Goal: Task Accomplishment & Management: Use online tool/utility

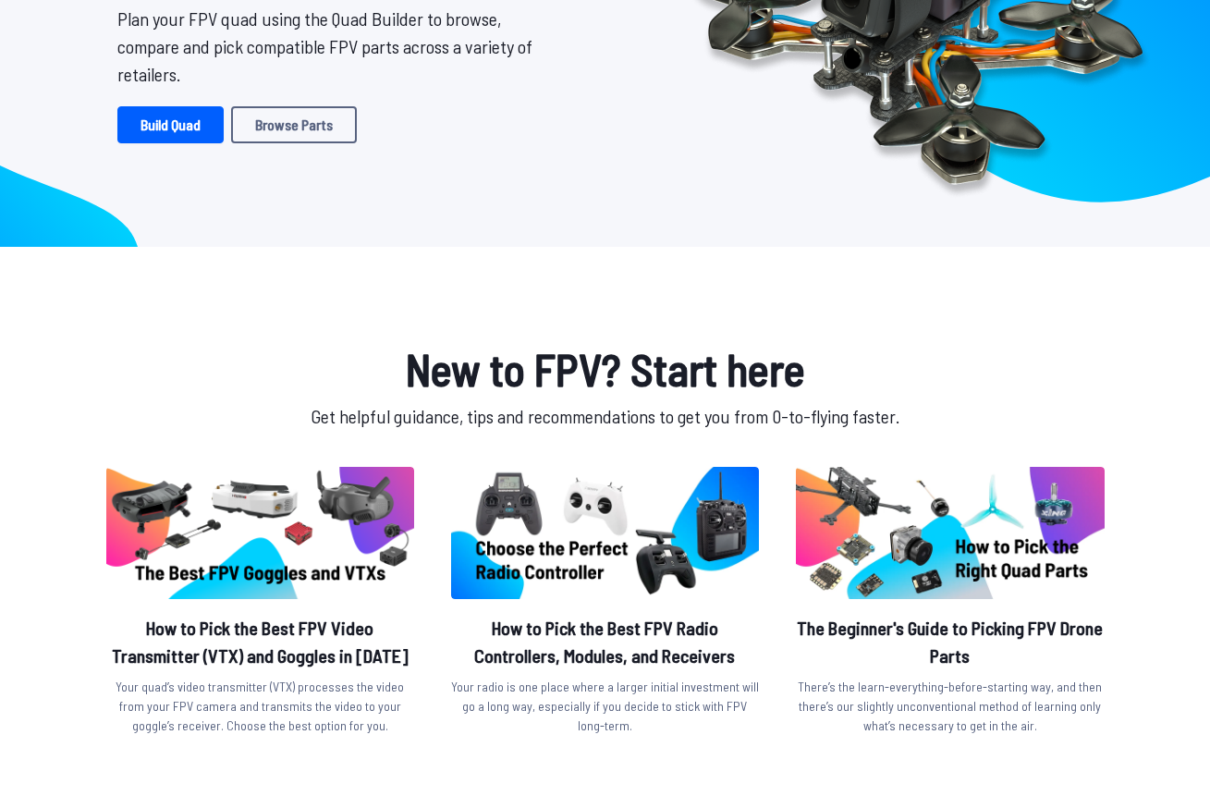
scroll to position [255, 0]
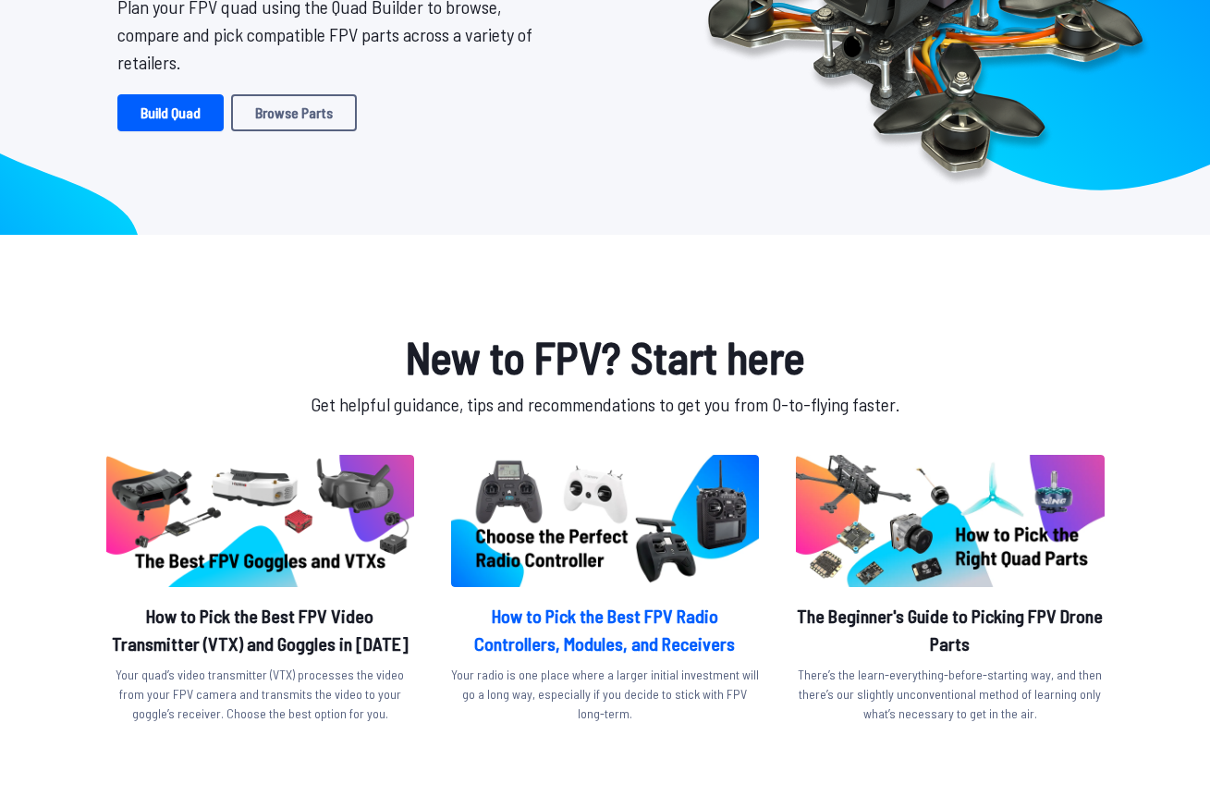
click at [546, 647] on h2 "How to Pick the Best FPV Radio Controllers, Modules, and Receivers" at bounding box center [605, 629] width 308 height 55
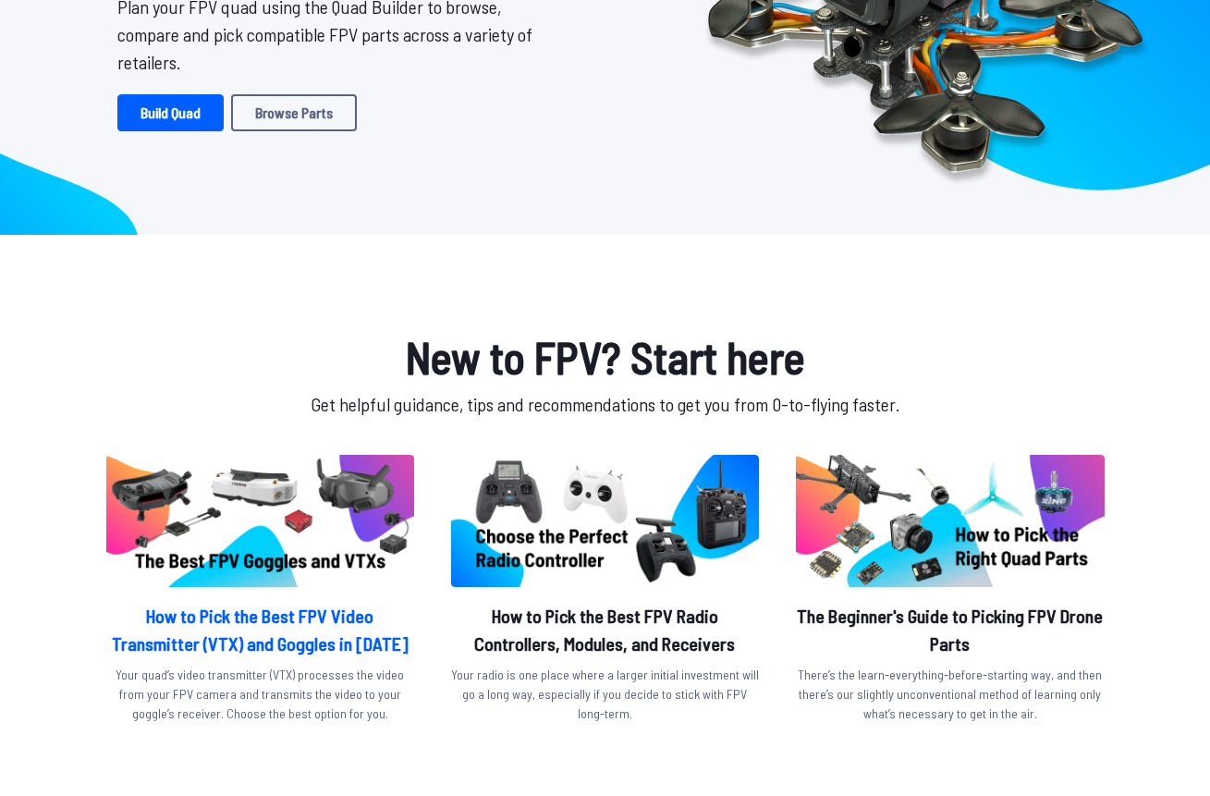
click at [335, 635] on h2 "How to Pick the Best FPV Video Transmitter (VTX) and Goggles in [DATE]" at bounding box center [260, 629] width 308 height 55
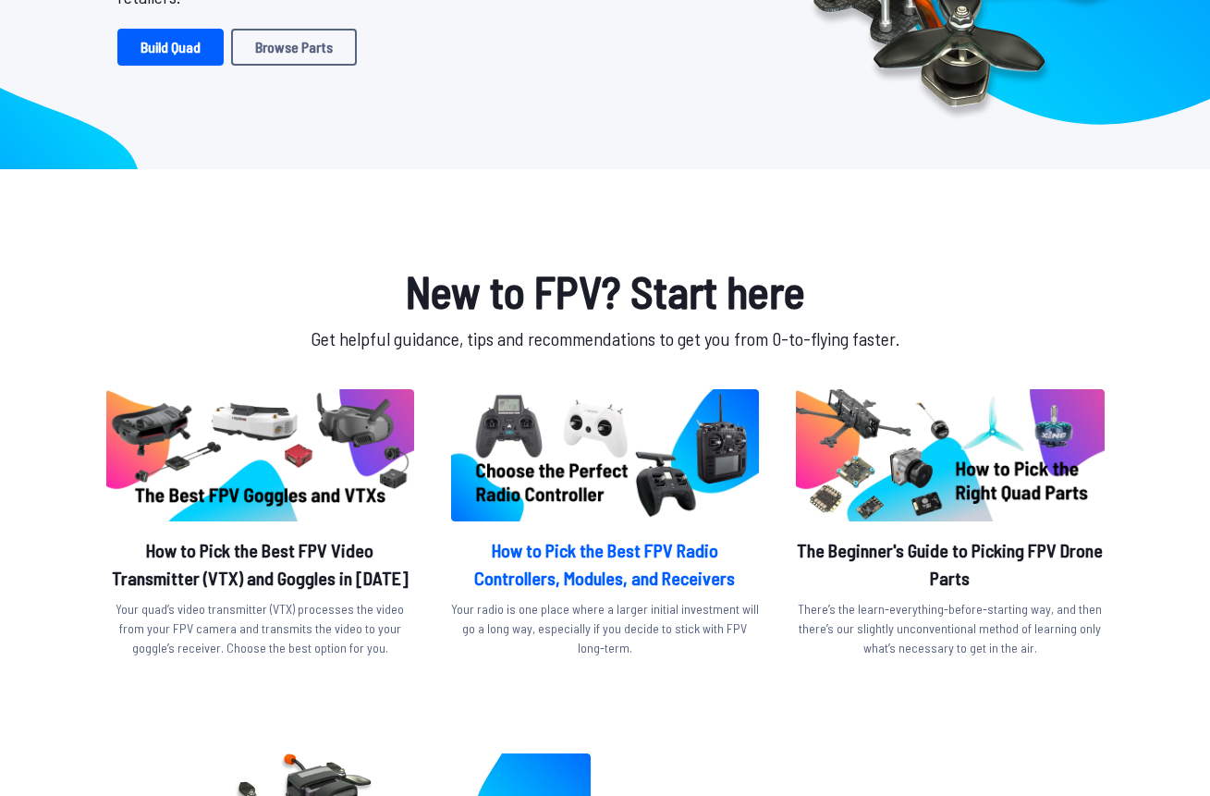
scroll to position [405, 0]
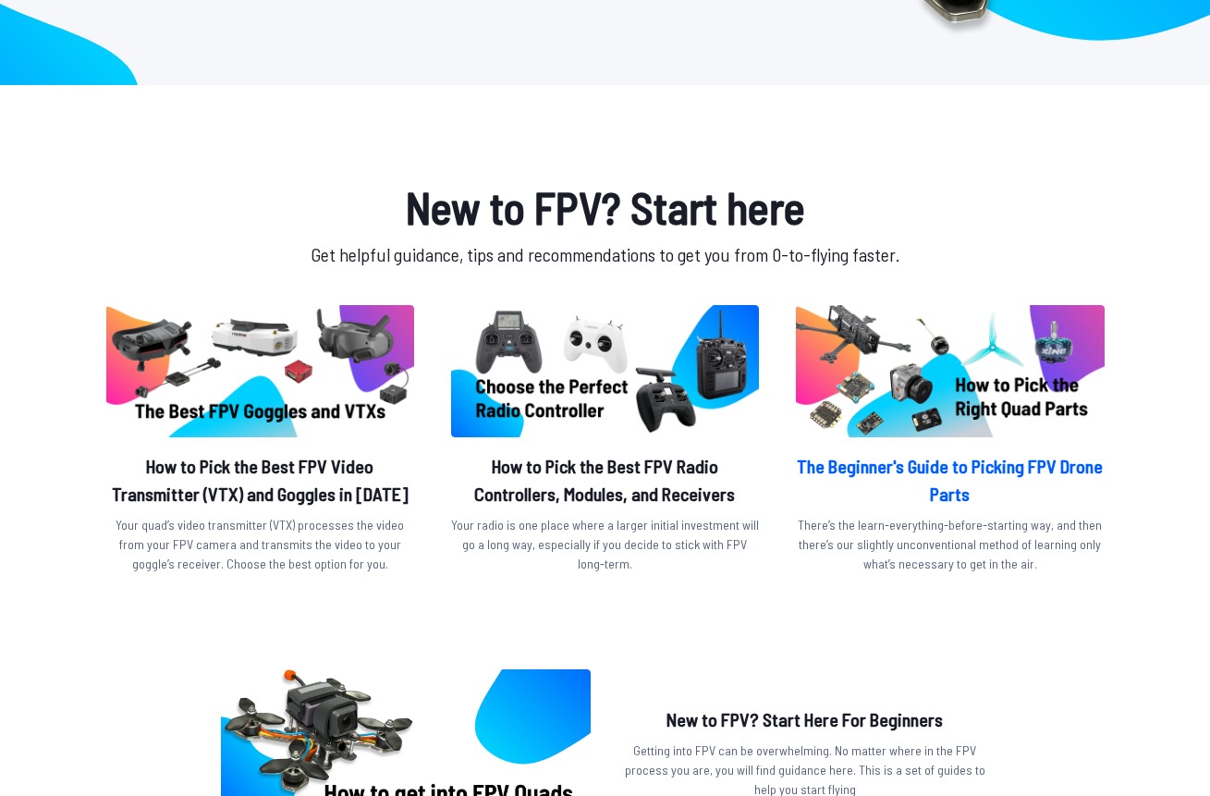
click at [922, 506] on h2 "The Beginner's Guide to Picking FPV Drone Parts" at bounding box center [950, 479] width 308 height 55
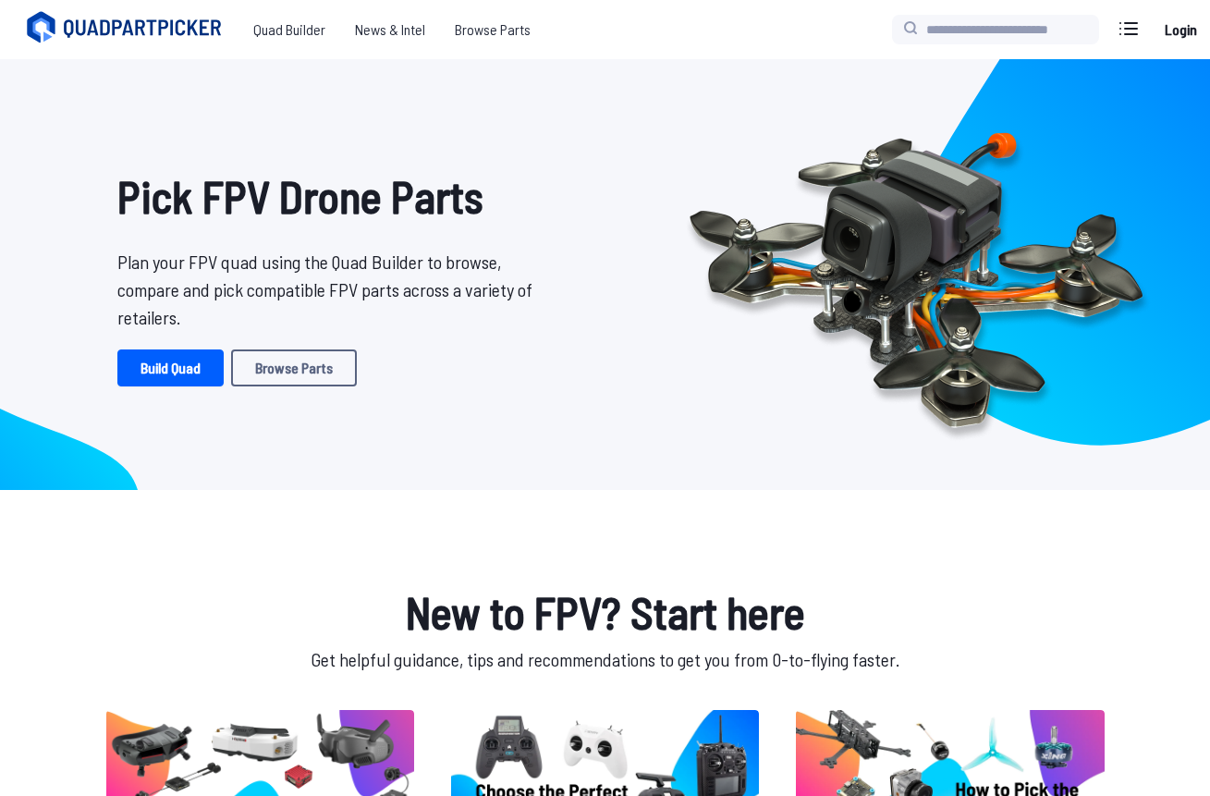
scroll to position [0, 0]
click at [320, 36] on span "Quad Builder" at bounding box center [290, 29] width 102 height 37
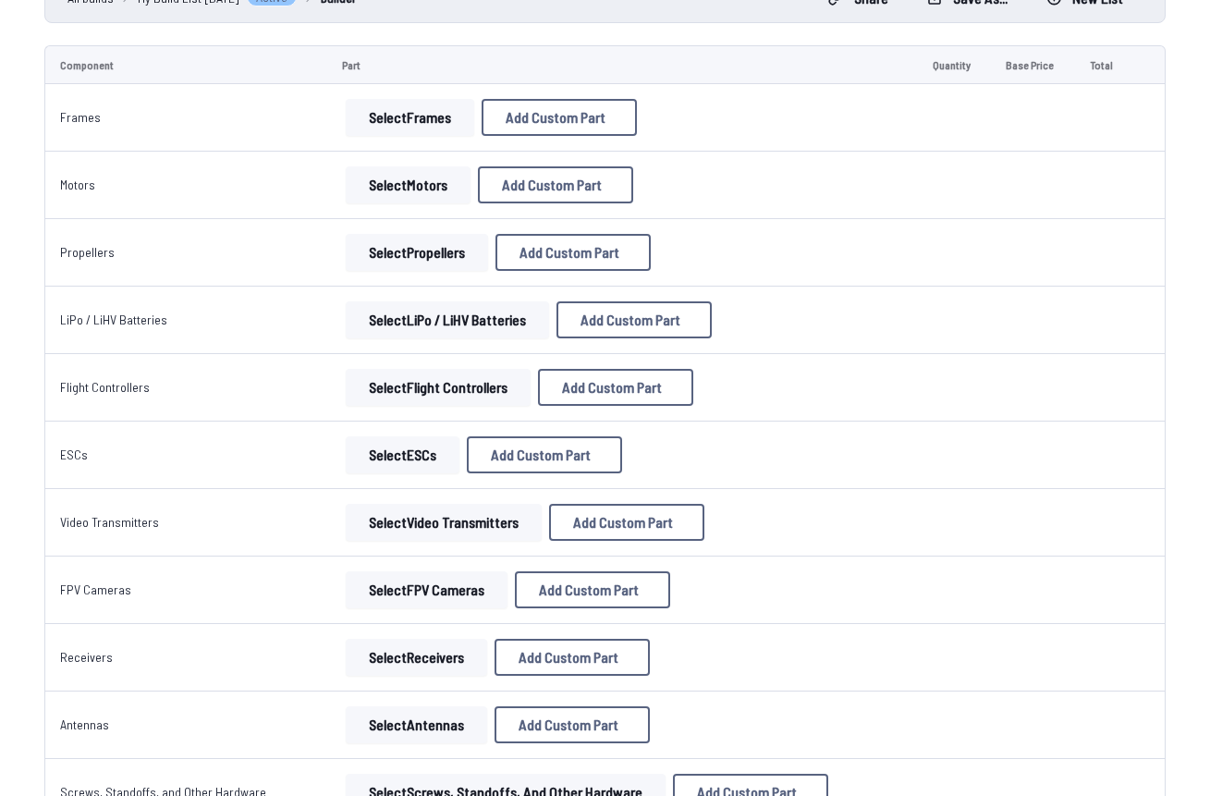
scroll to position [214, 0]
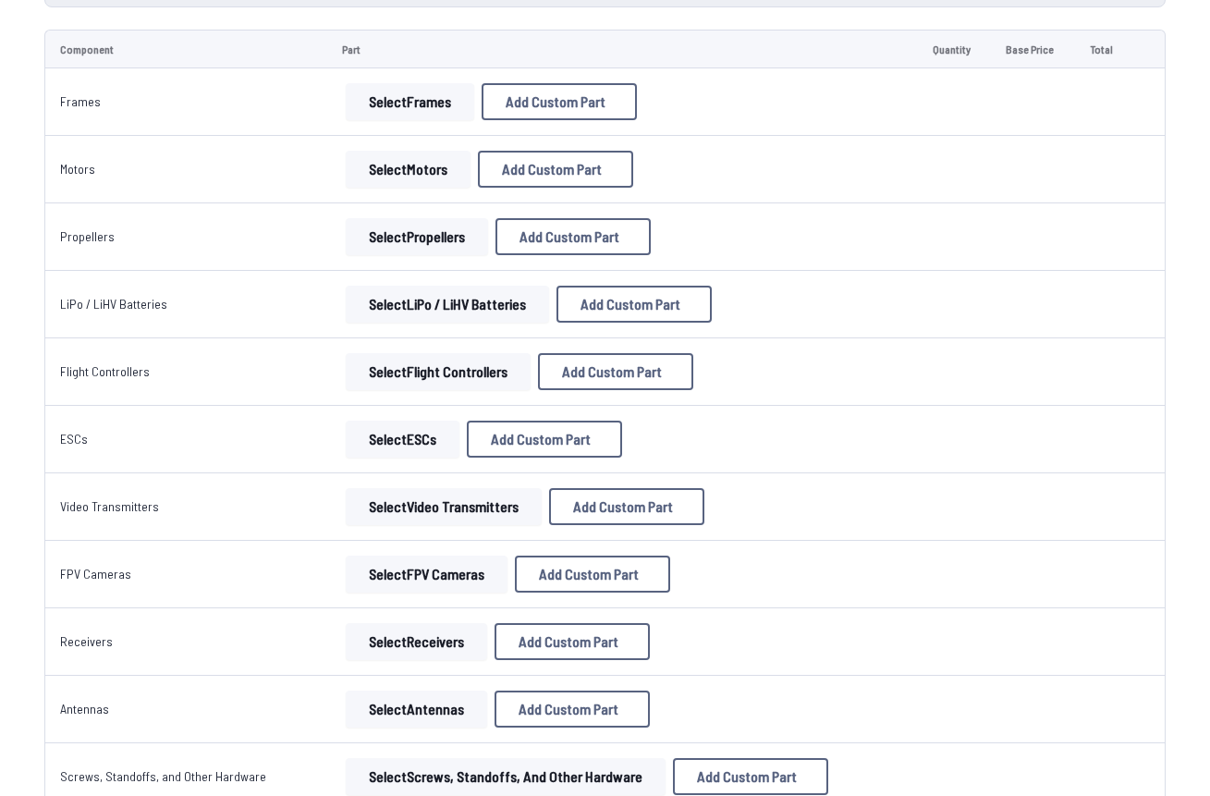
click at [410, 569] on button "Select FPV Cameras" at bounding box center [427, 574] width 162 height 37
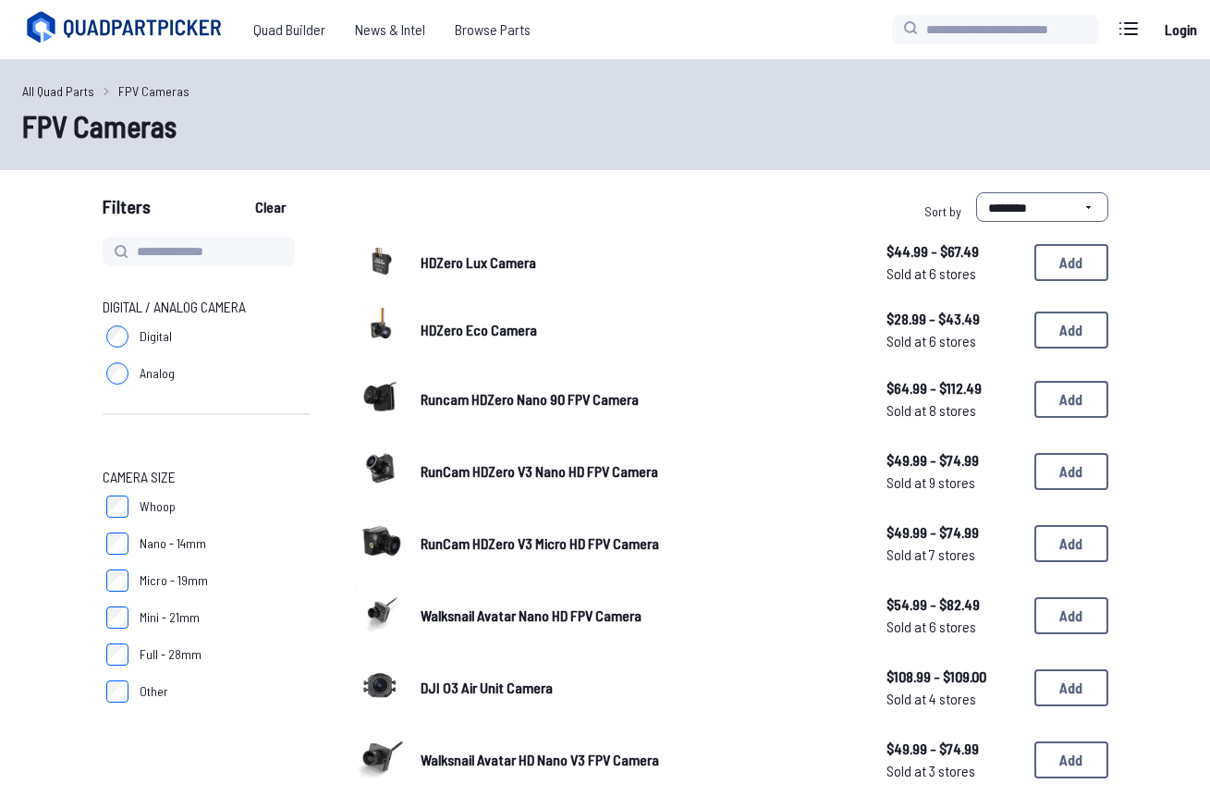
click at [114, 595] on label "Micro - 19mm" at bounding box center [206, 580] width 207 height 37
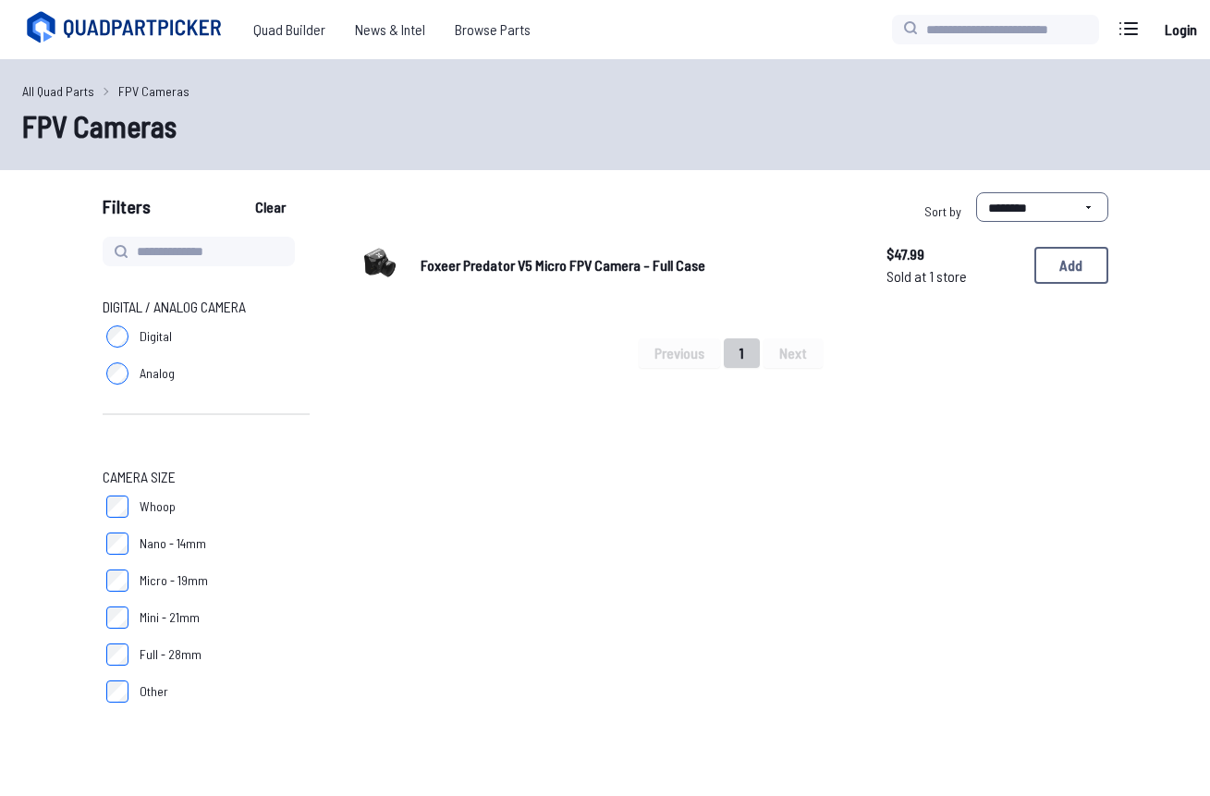
click at [129, 330] on label "Digital" at bounding box center [206, 336] width 207 height 37
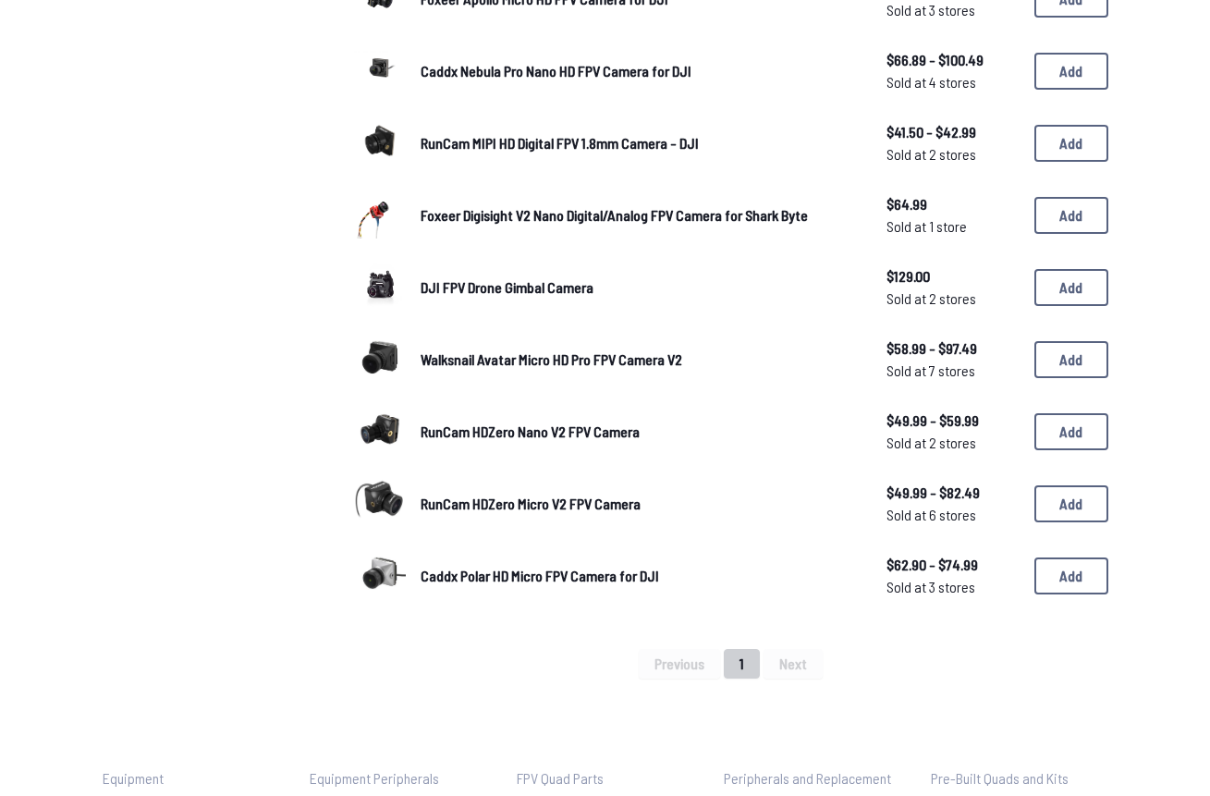
scroll to position [1062, 0]
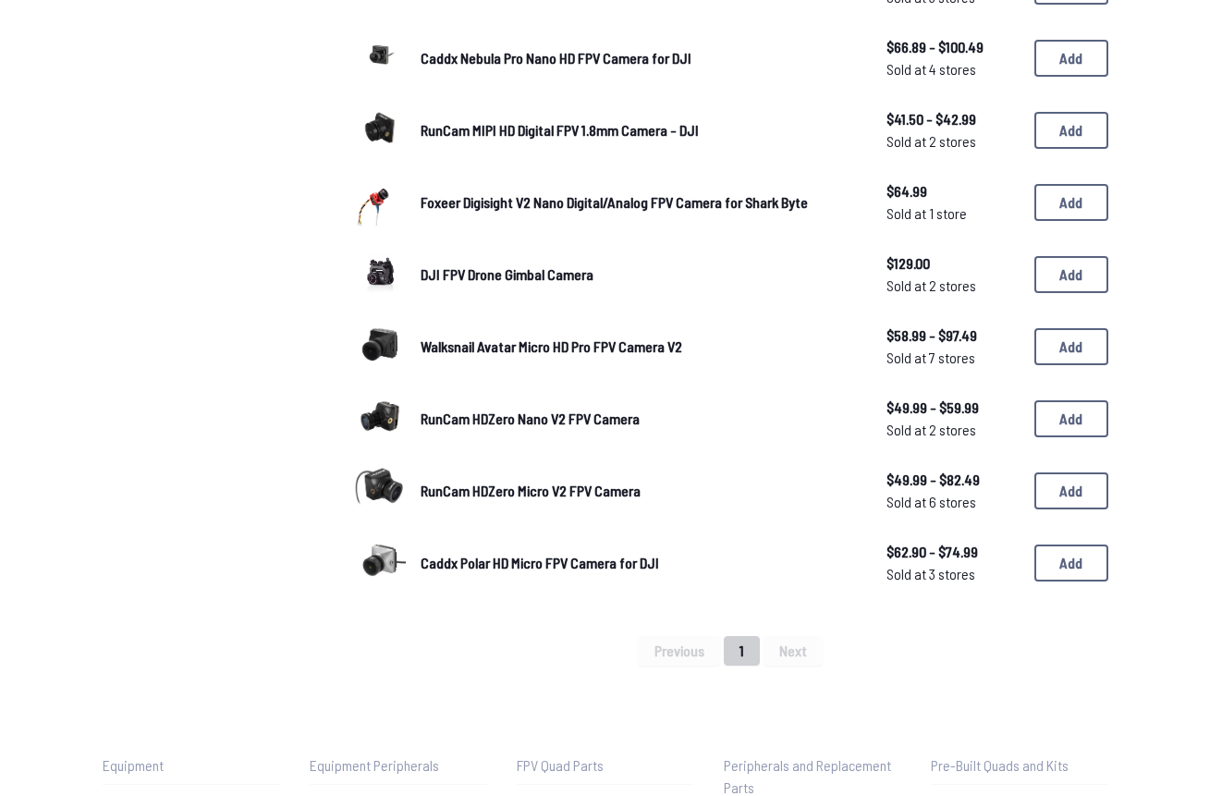
click at [780, 647] on div "Previous 1 Next" at bounding box center [731, 651] width 754 height 30
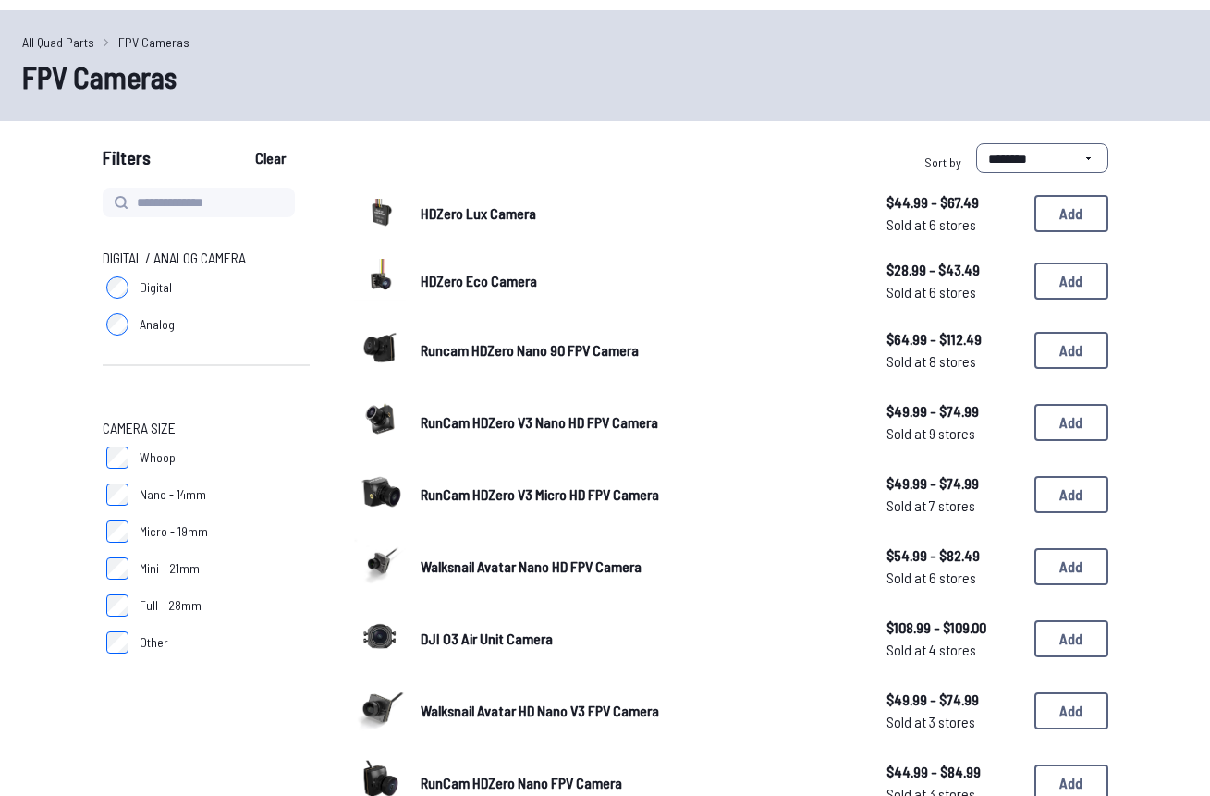
scroll to position [18, 0]
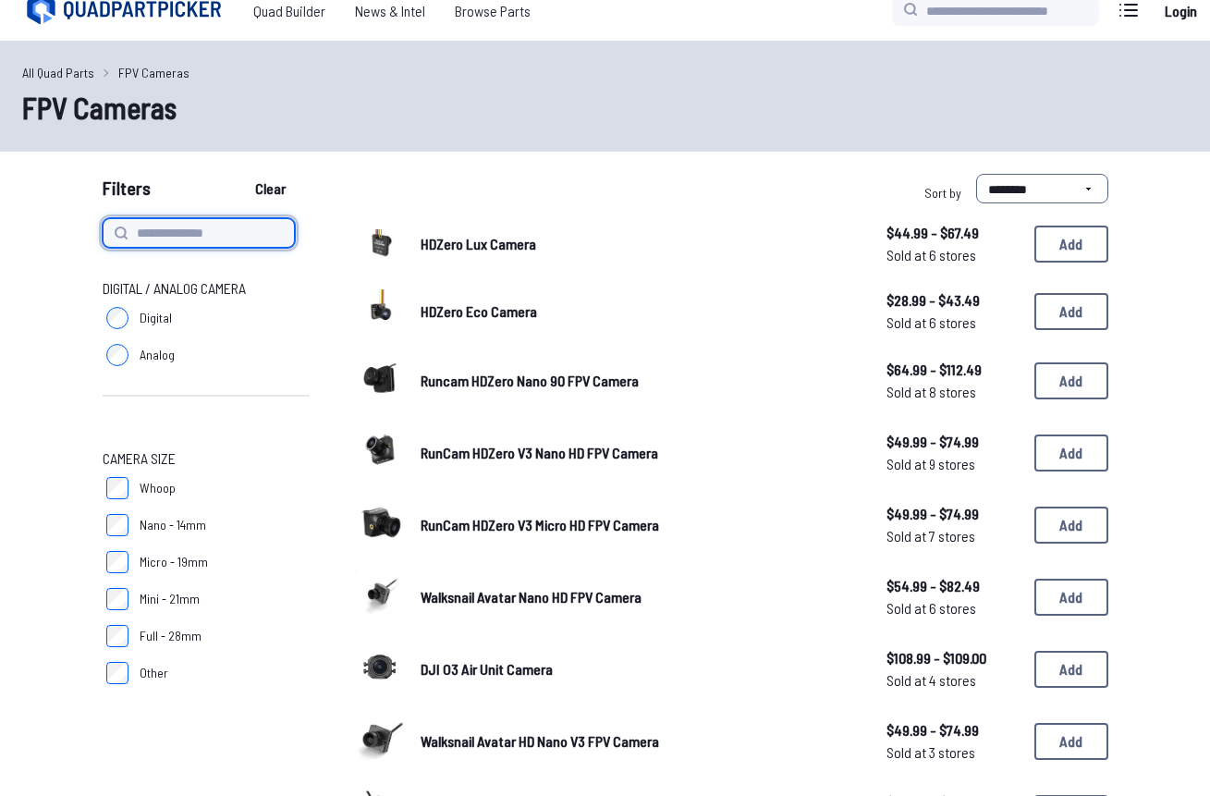
click at [226, 231] on input at bounding box center [199, 233] width 192 height 30
type input "*********"
click at [272, 189] on button "Clear" at bounding box center [270, 189] width 62 height 30
type input "*********"
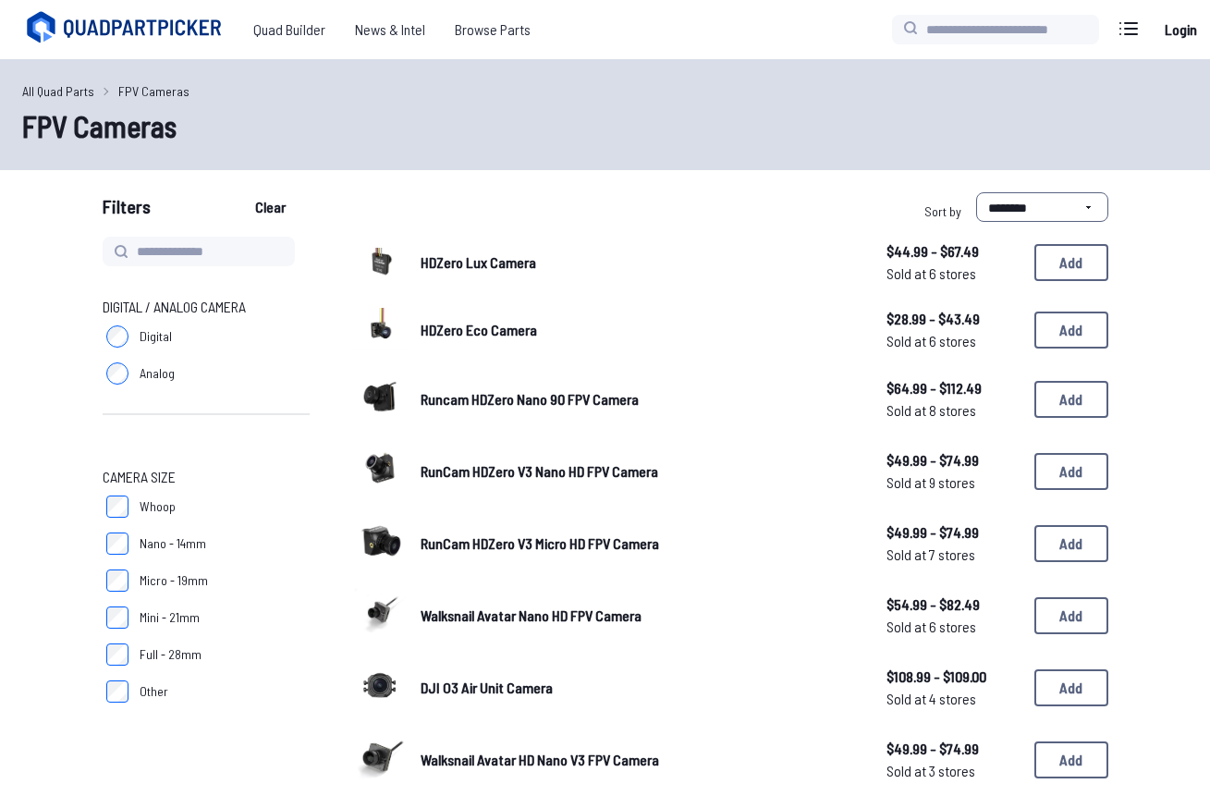
click at [75, 92] on link "All Quad Parts" at bounding box center [58, 90] width 72 height 19
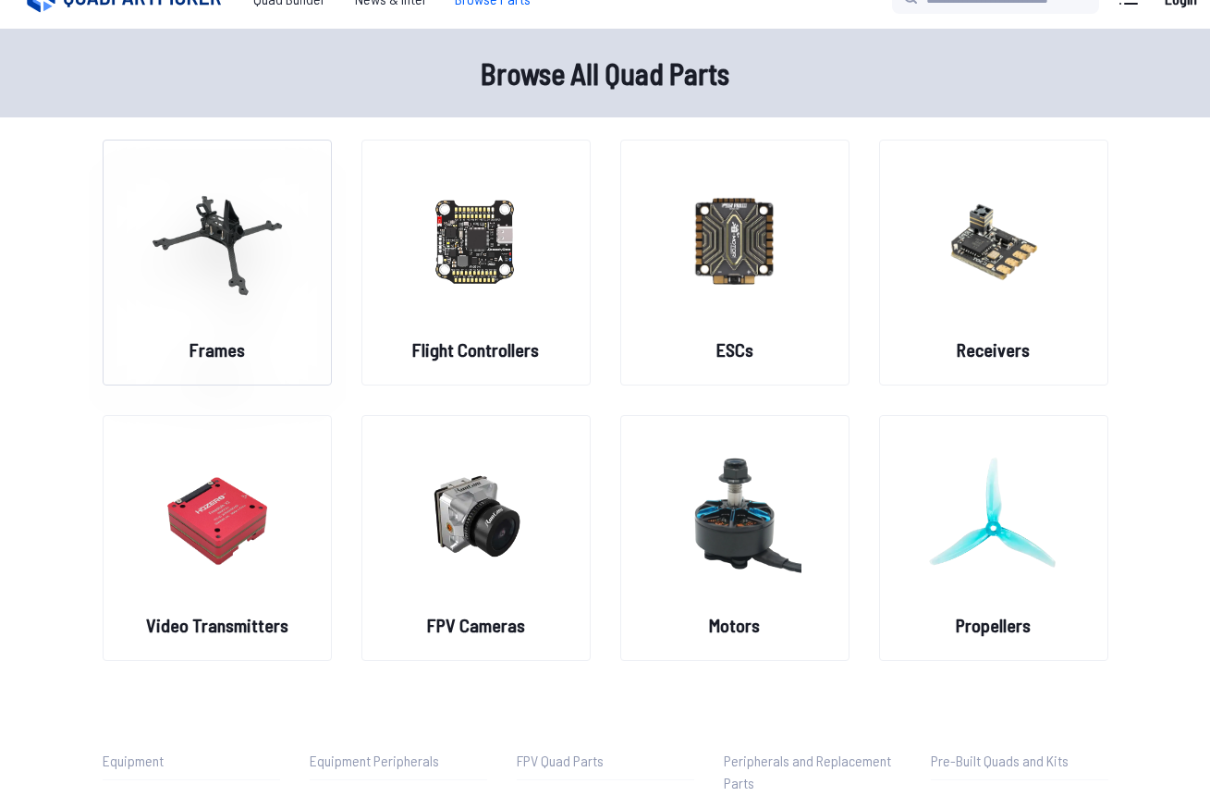
scroll to position [25, 0]
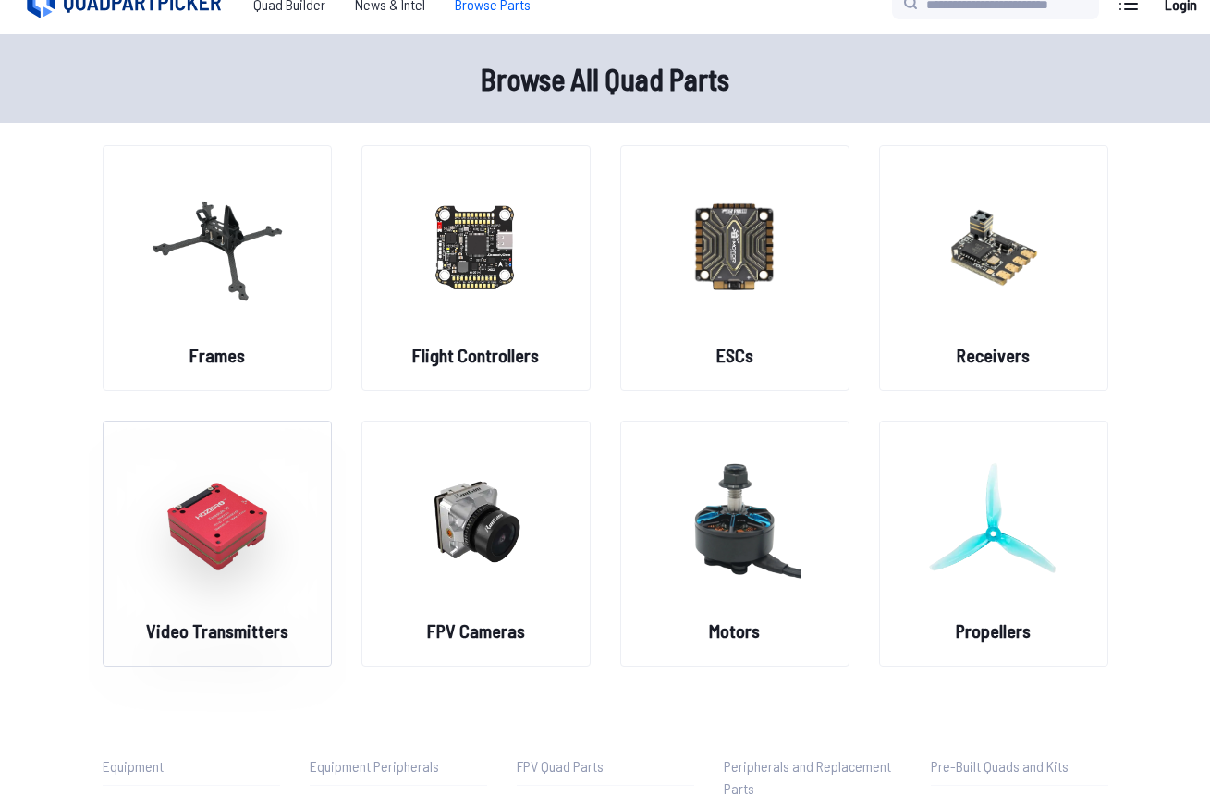
click at [190, 518] on img at bounding box center [217, 521] width 133 height 163
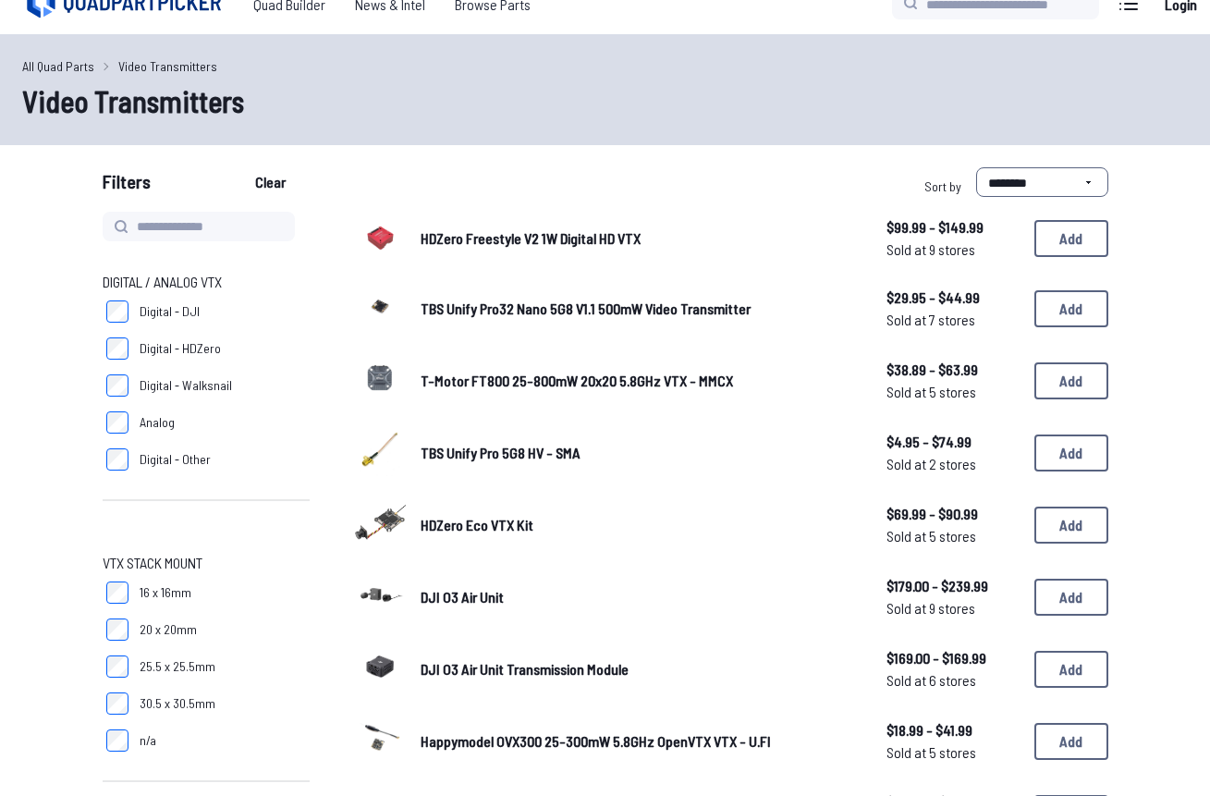
click at [195, 389] on span "Digital - Walksnail" at bounding box center [186, 385] width 92 height 18
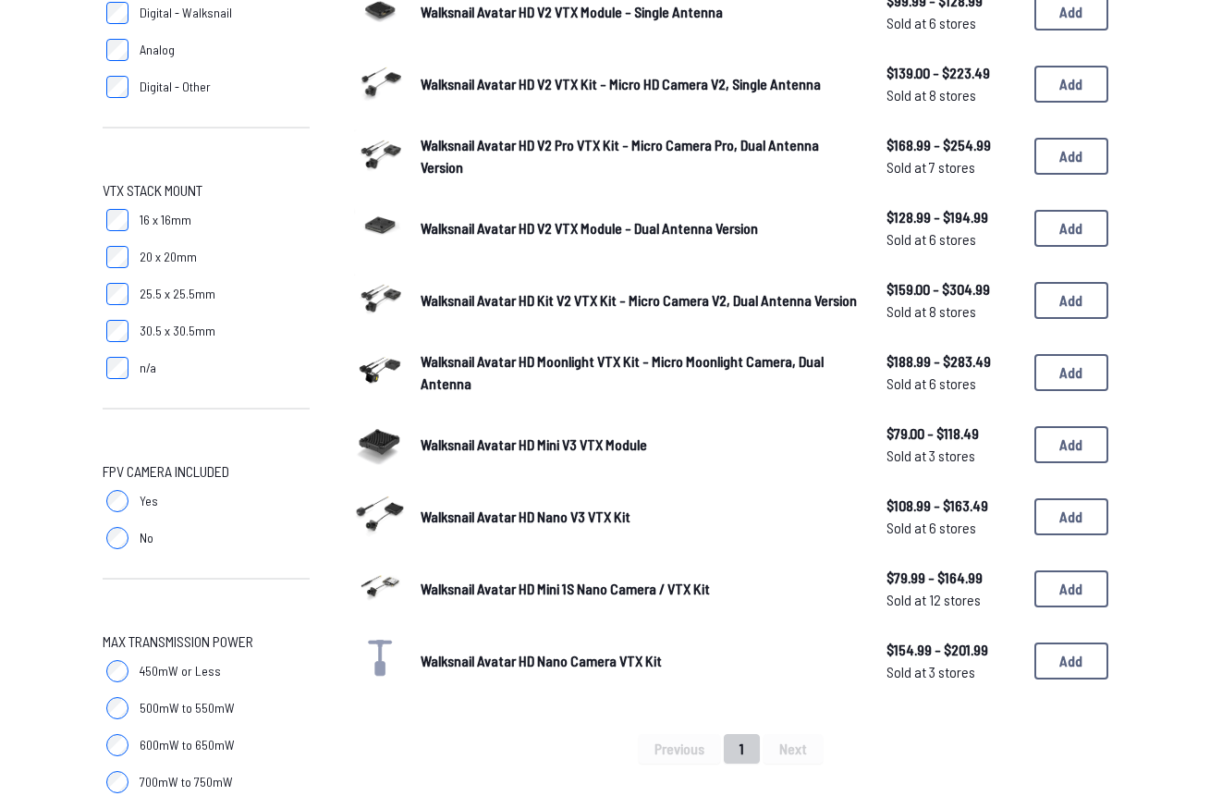
scroll to position [476, 0]
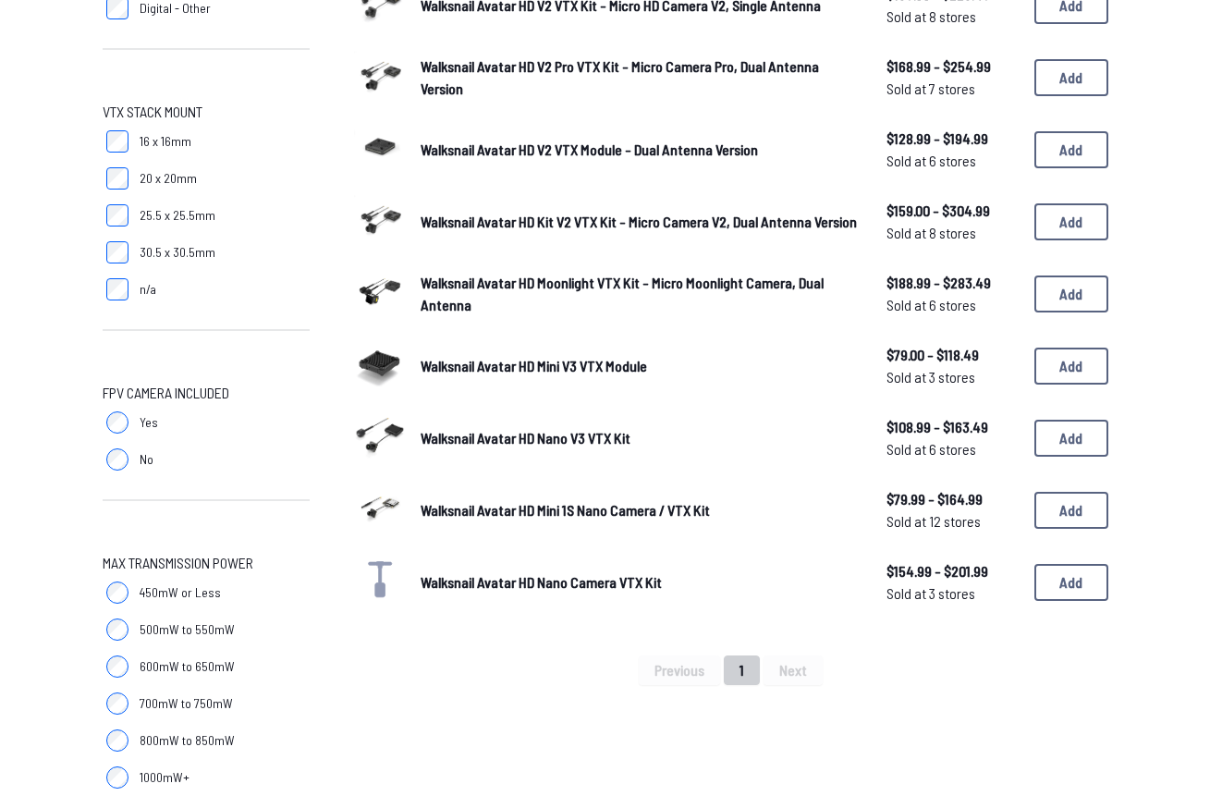
click at [521, 275] on span "Walksnail Avatar HD Moonlight VTX Kit - Micro Moonlight Camera, Dual Antenna" at bounding box center [622, 294] width 403 height 40
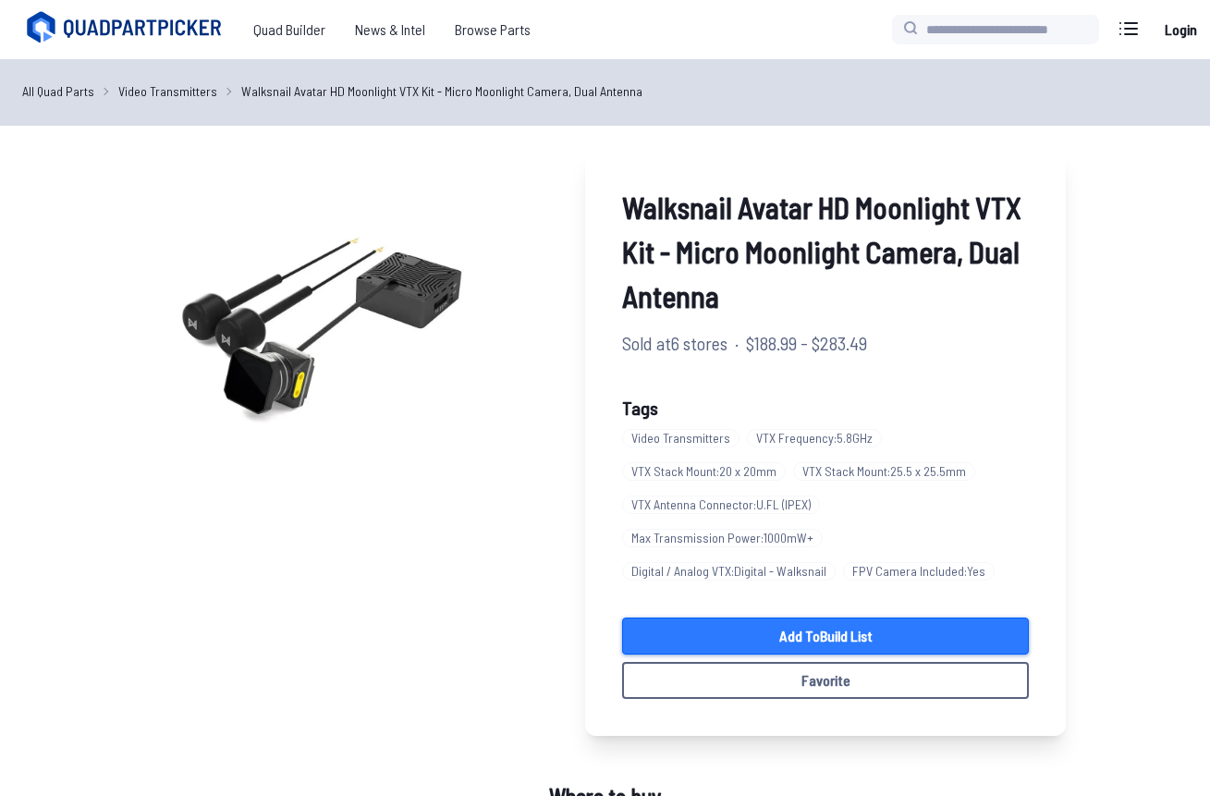
click at [865, 623] on link "Add to Build List" at bounding box center [825, 636] width 407 height 37
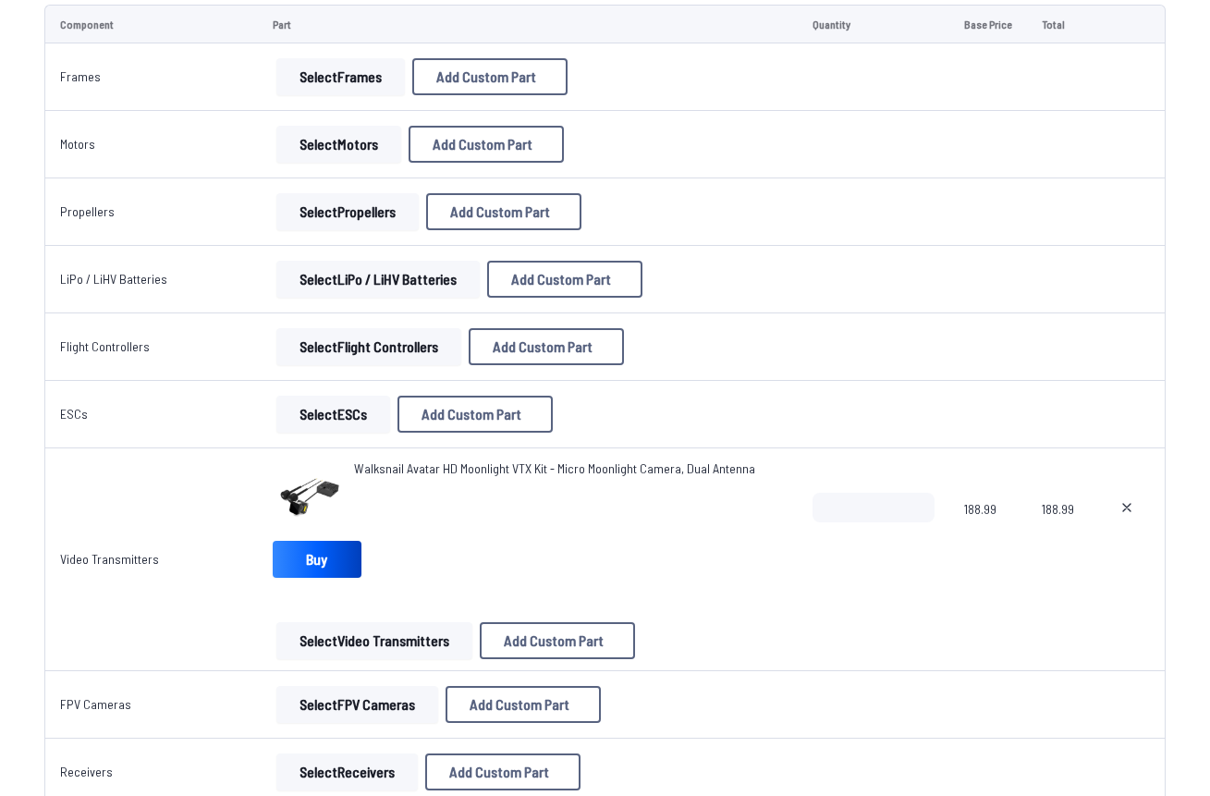
scroll to position [235, 0]
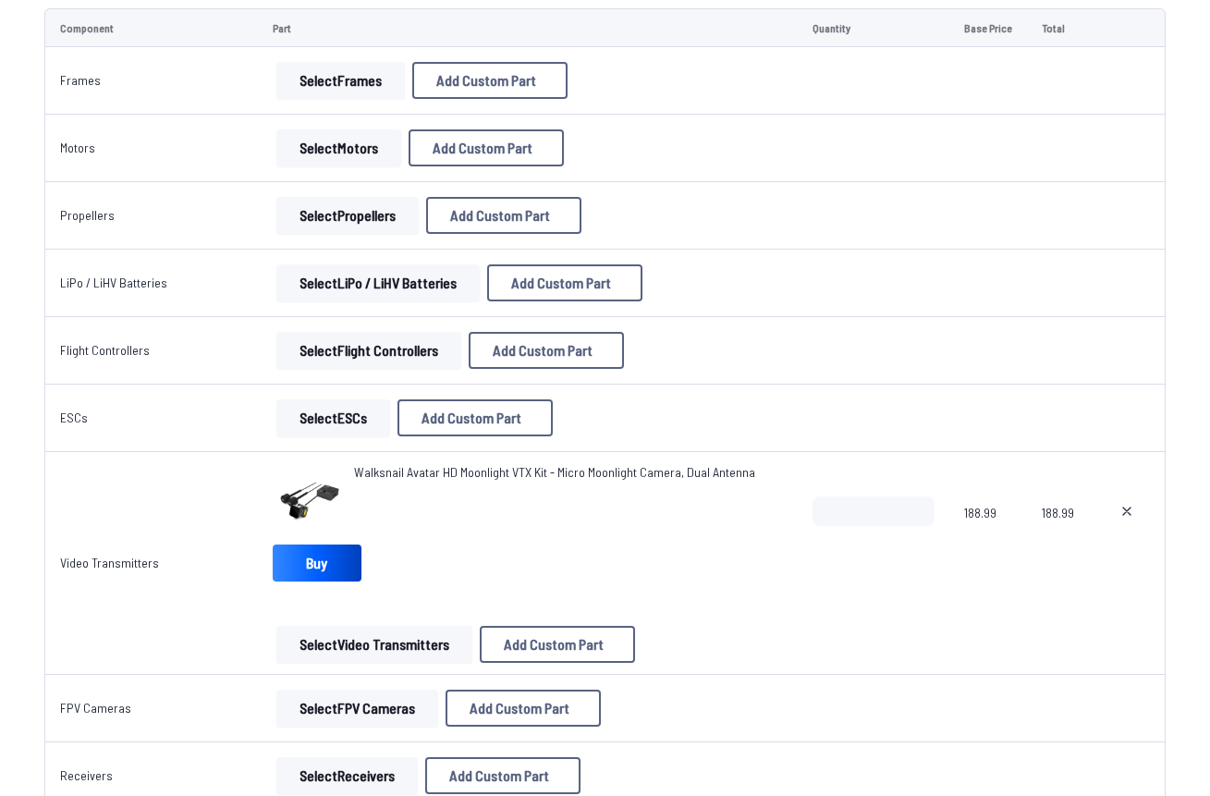
click at [338, 484] on img at bounding box center [310, 500] width 74 height 74
click at [289, 510] on img at bounding box center [310, 500] width 74 height 74
click at [412, 470] on span "Walksnail Avatar HD Moonlight VTX Kit - Micro Moonlight Camera, Dual Antenna" at bounding box center [554, 472] width 401 height 16
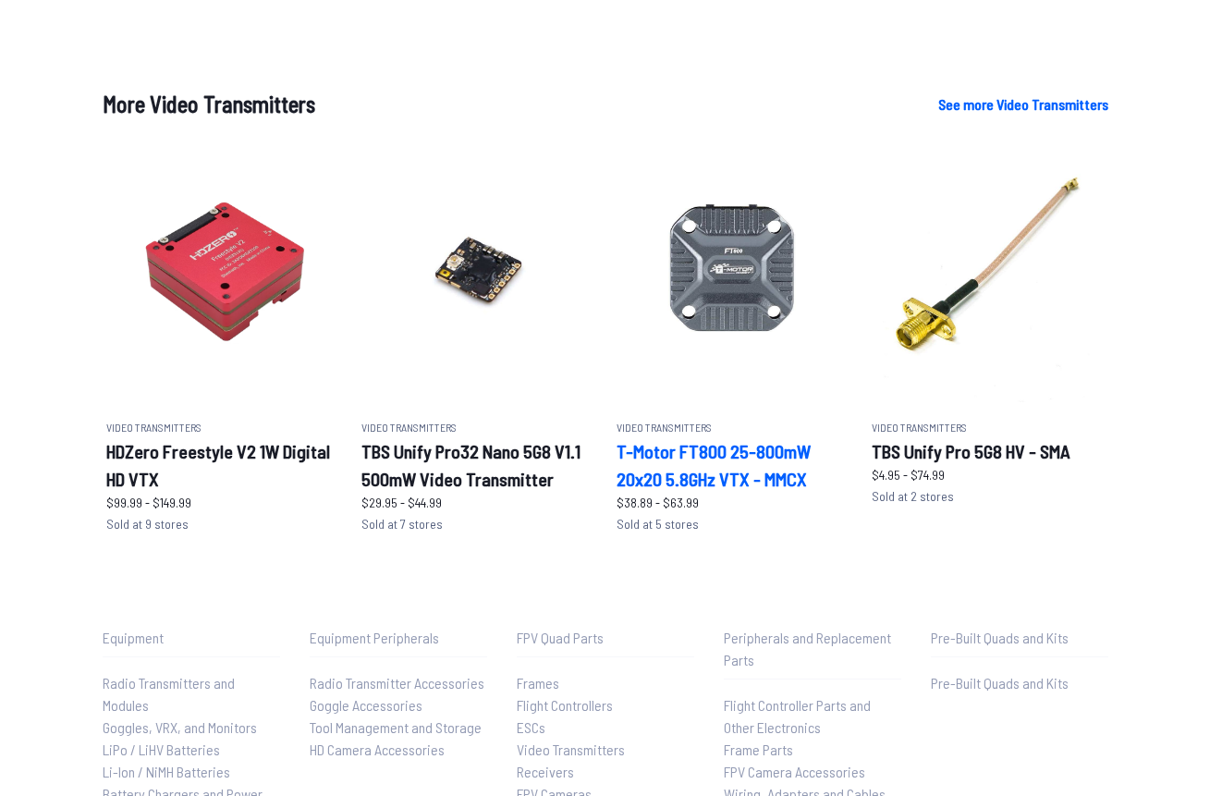
scroll to position [1441, 0]
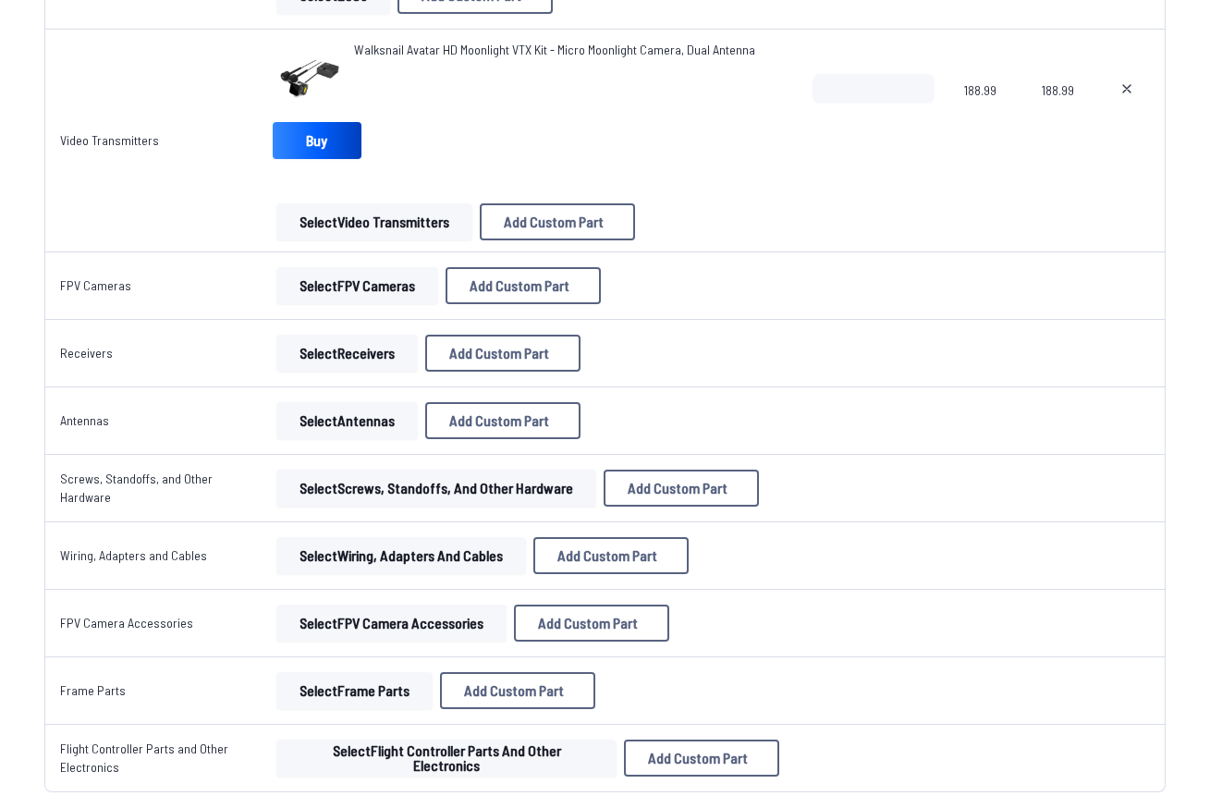
scroll to position [668, 0]
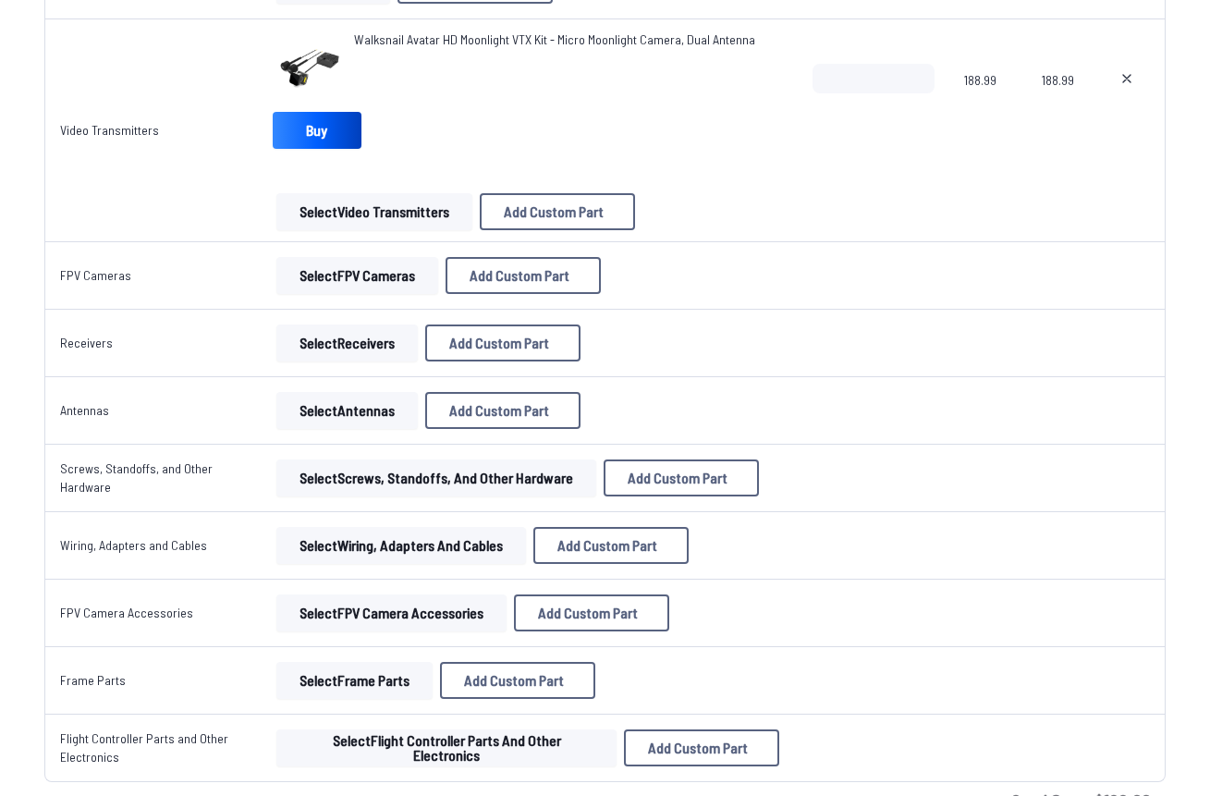
click at [458, 608] on button "Select FPV Camera Accessories" at bounding box center [391, 613] width 230 height 37
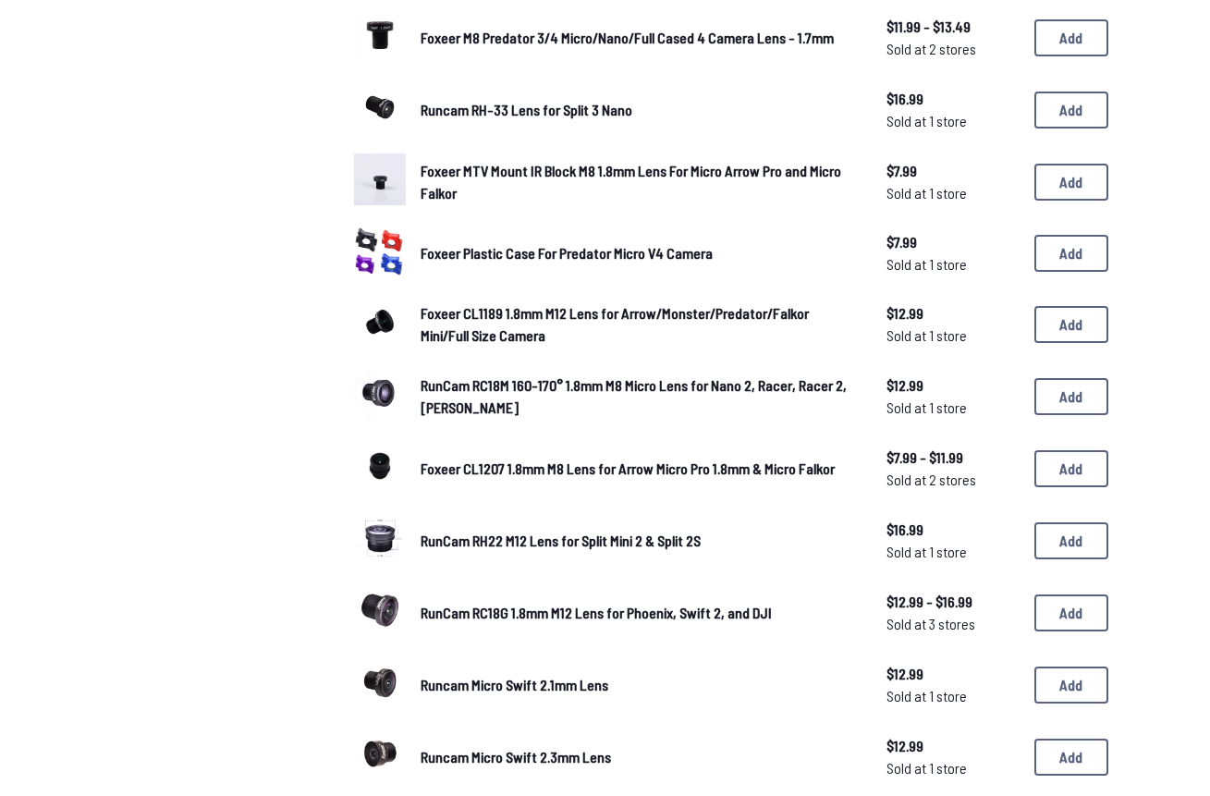
scroll to position [864, 0]
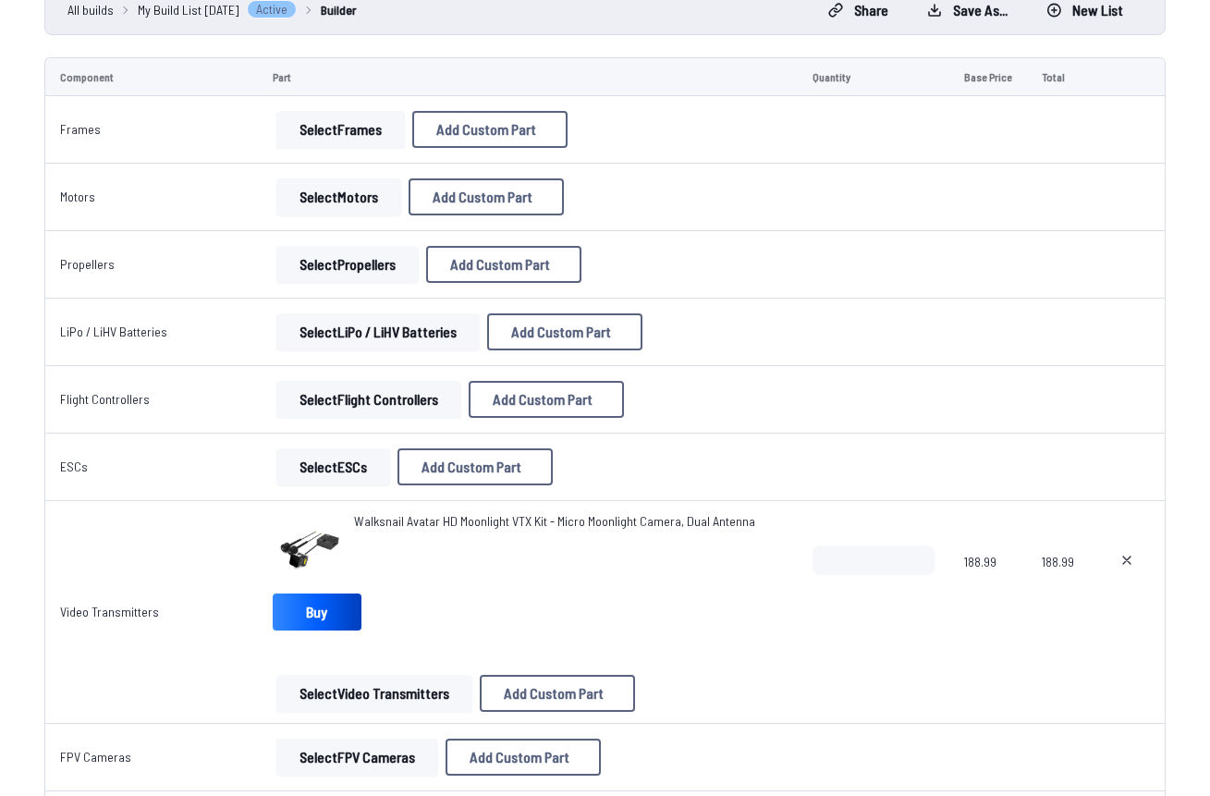
scroll to position [170, 0]
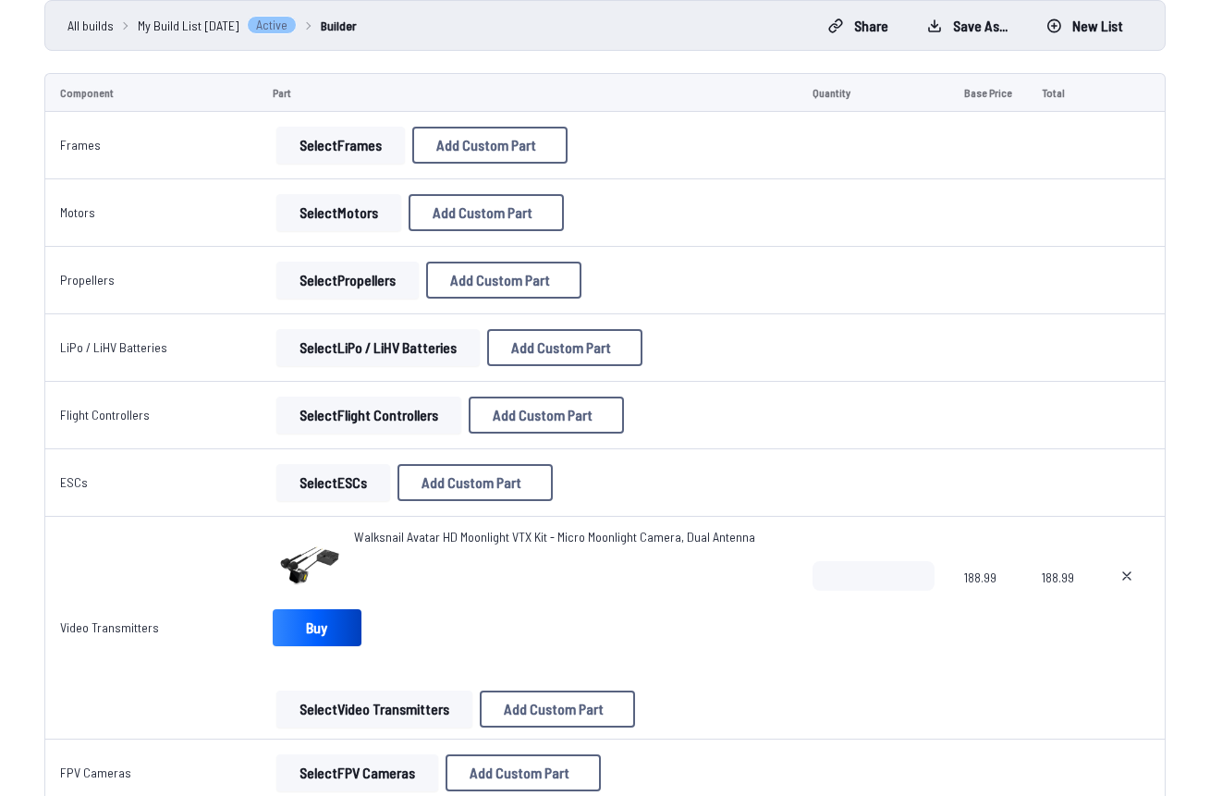
click at [343, 139] on button "Select Frames" at bounding box center [340, 145] width 129 height 37
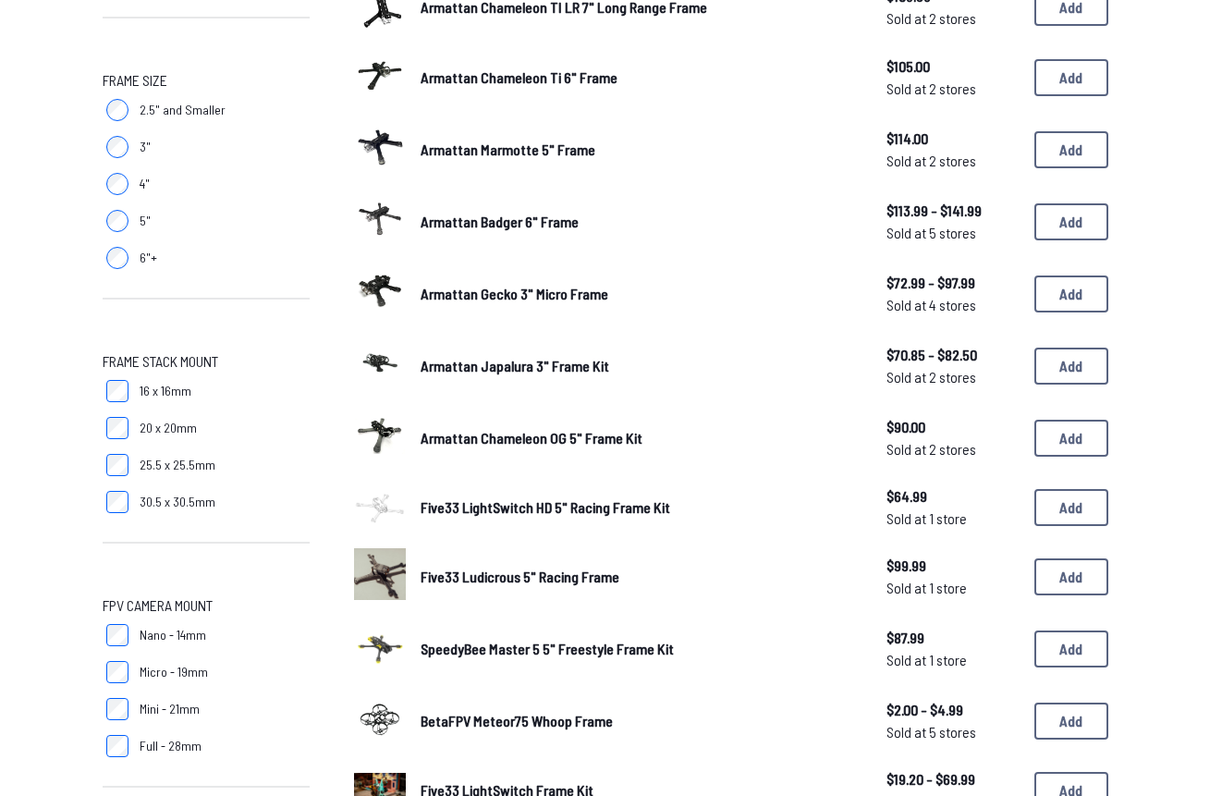
scroll to position [636, 0]
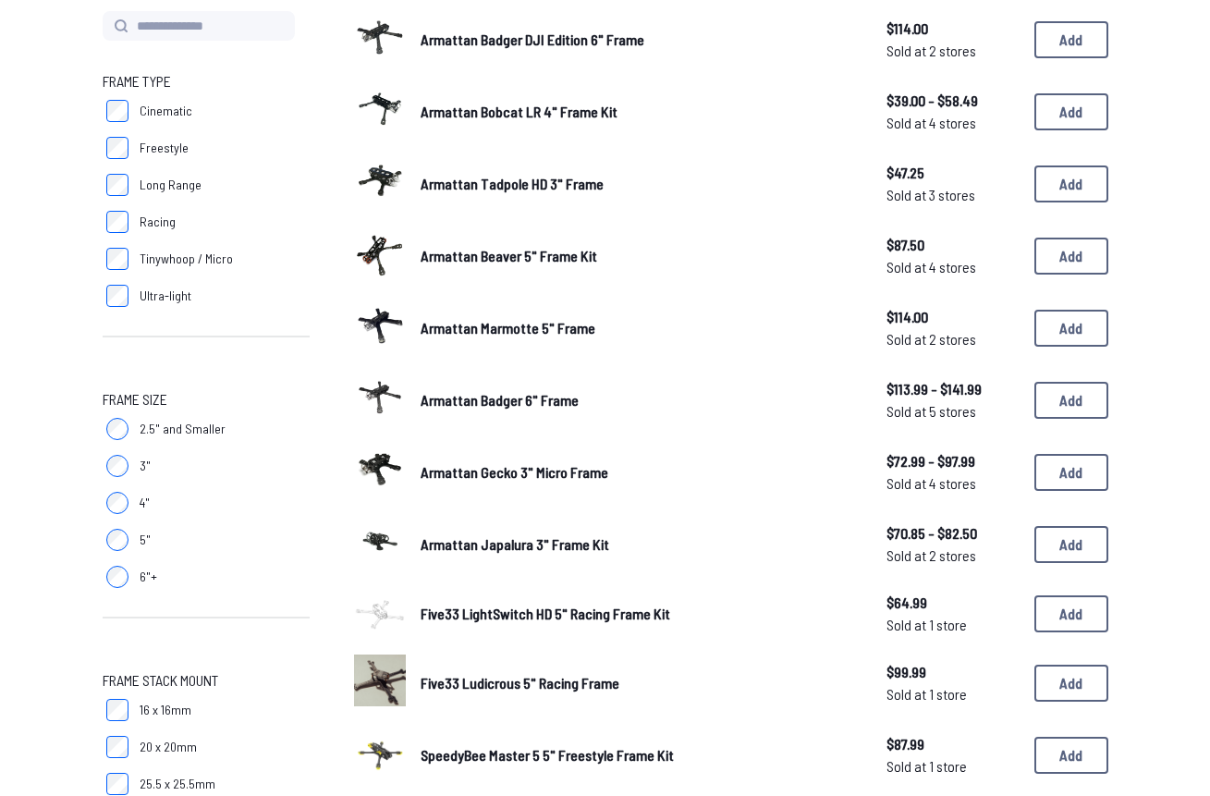
scroll to position [158, 0]
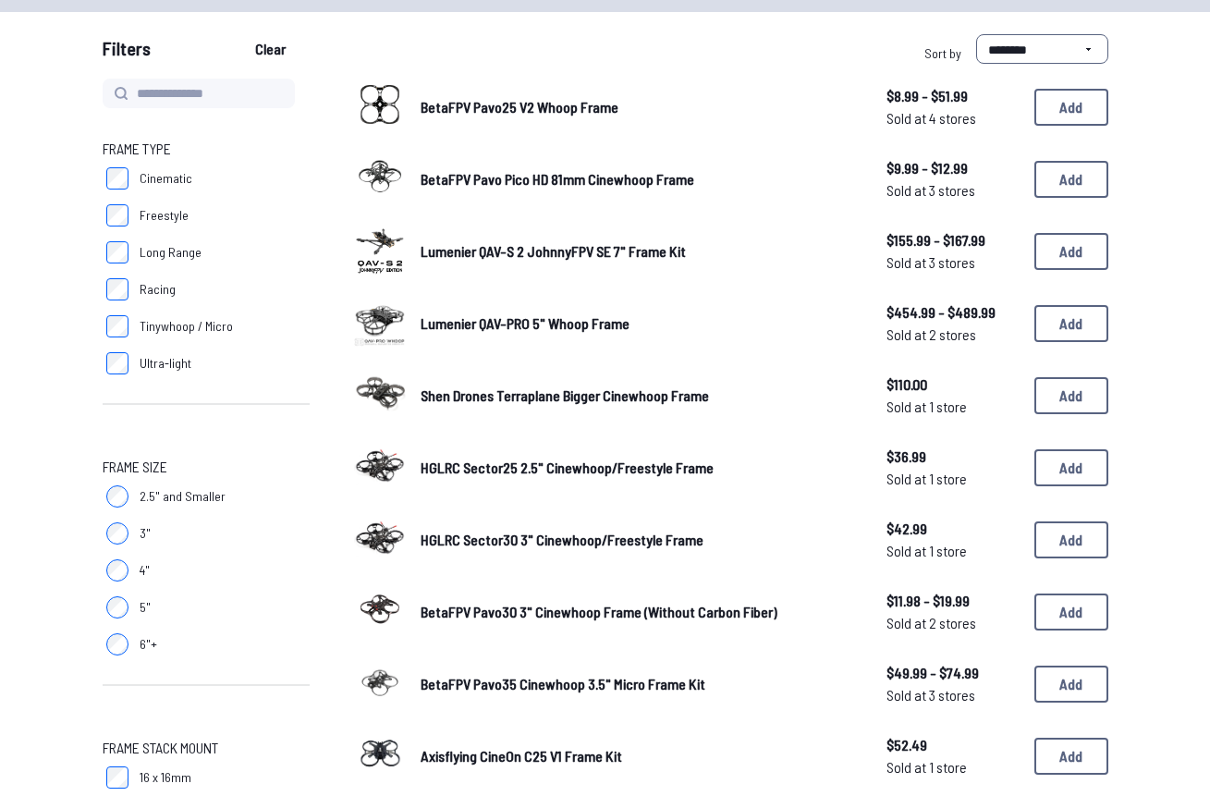
scroll to position [65, 0]
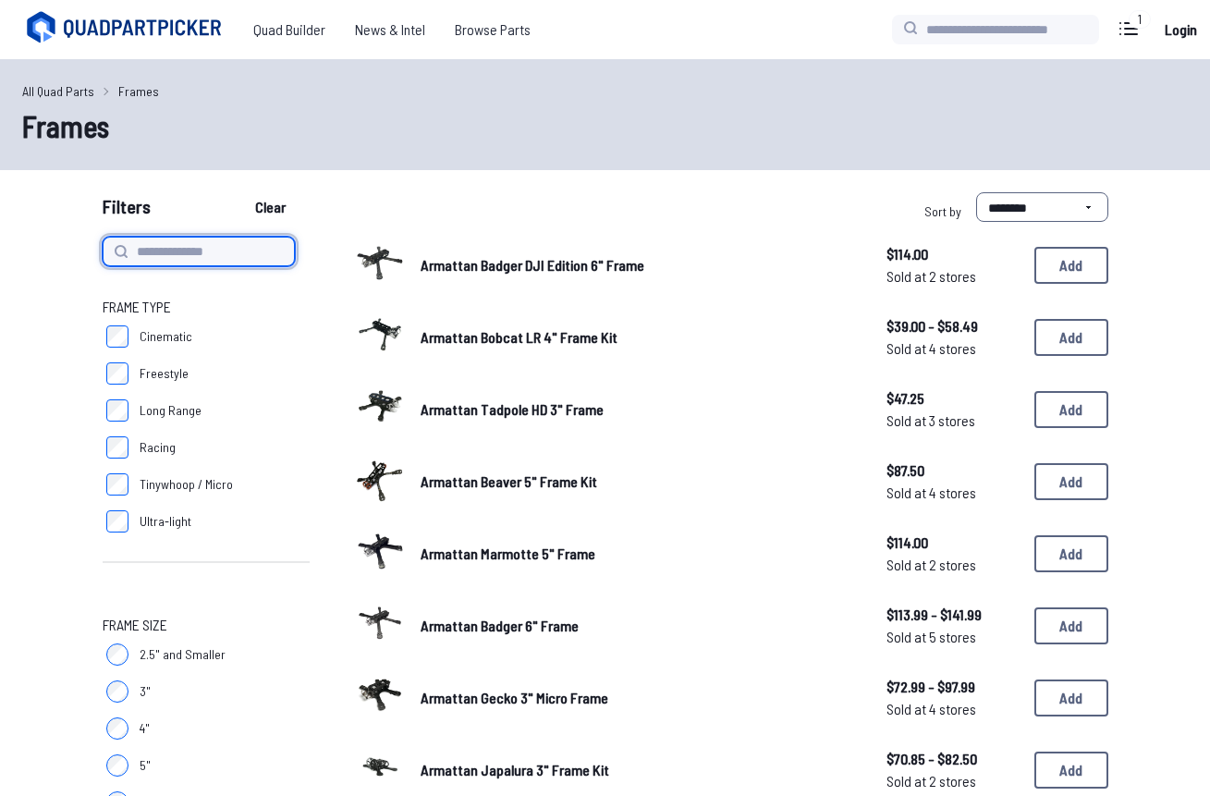
click at [162, 254] on input at bounding box center [199, 252] width 192 height 30
type input "****"
click at [272, 207] on button "Clear" at bounding box center [270, 207] width 62 height 30
type input "****"
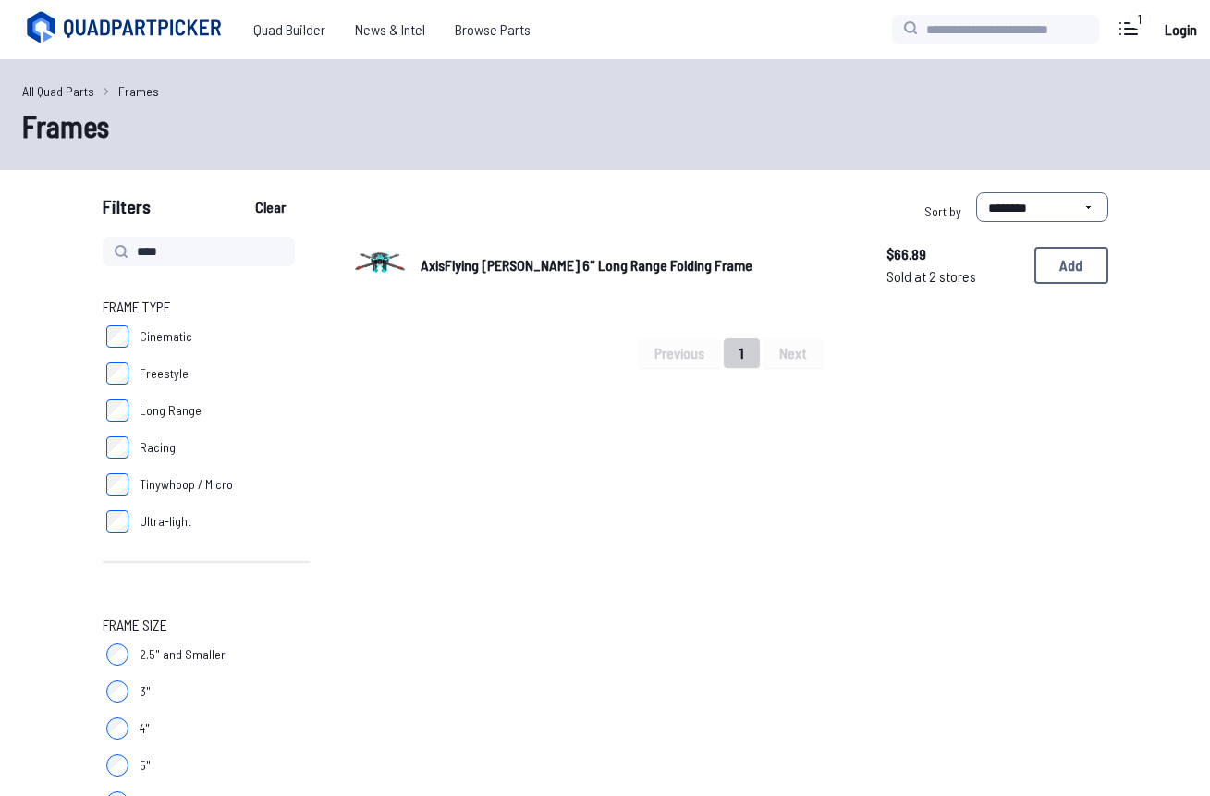
click at [463, 261] on span "AxisFlying [PERSON_NAME] 6" Long Range Folding Frame" at bounding box center [587, 265] width 332 height 18
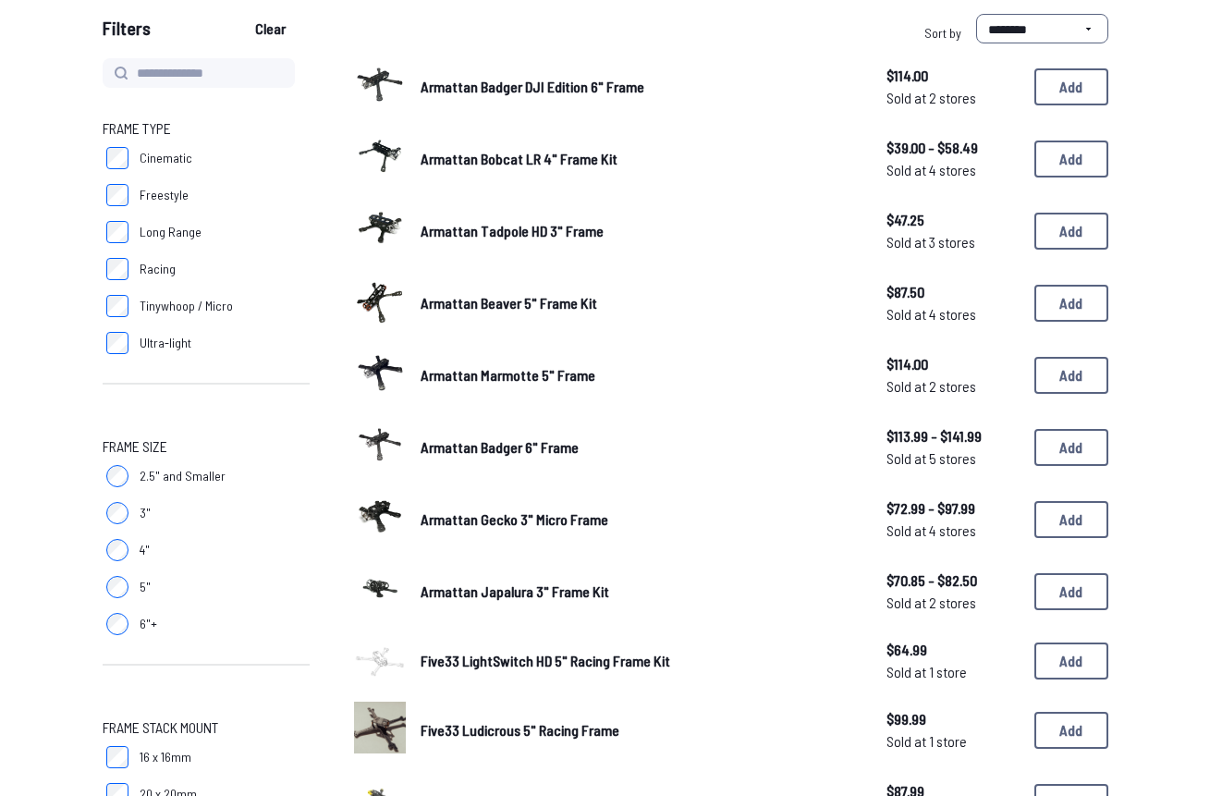
scroll to position [181, 0]
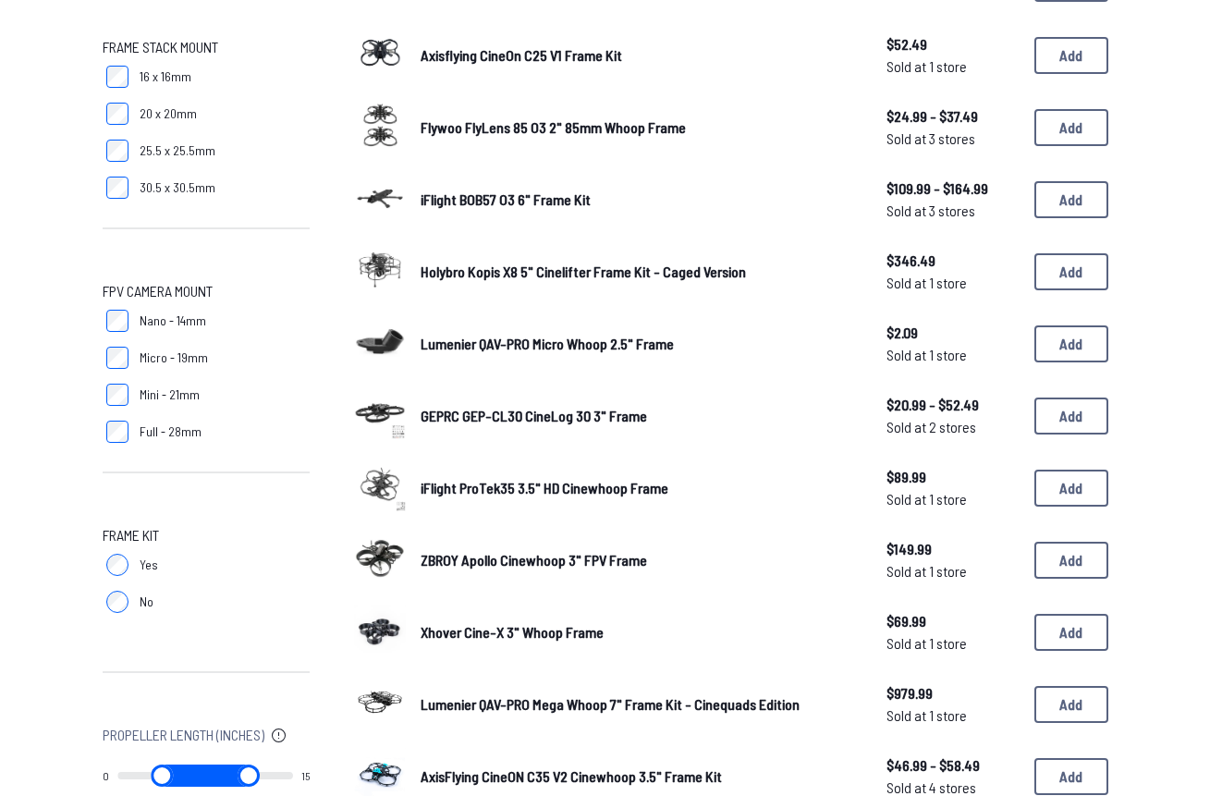
scroll to position [875, 0]
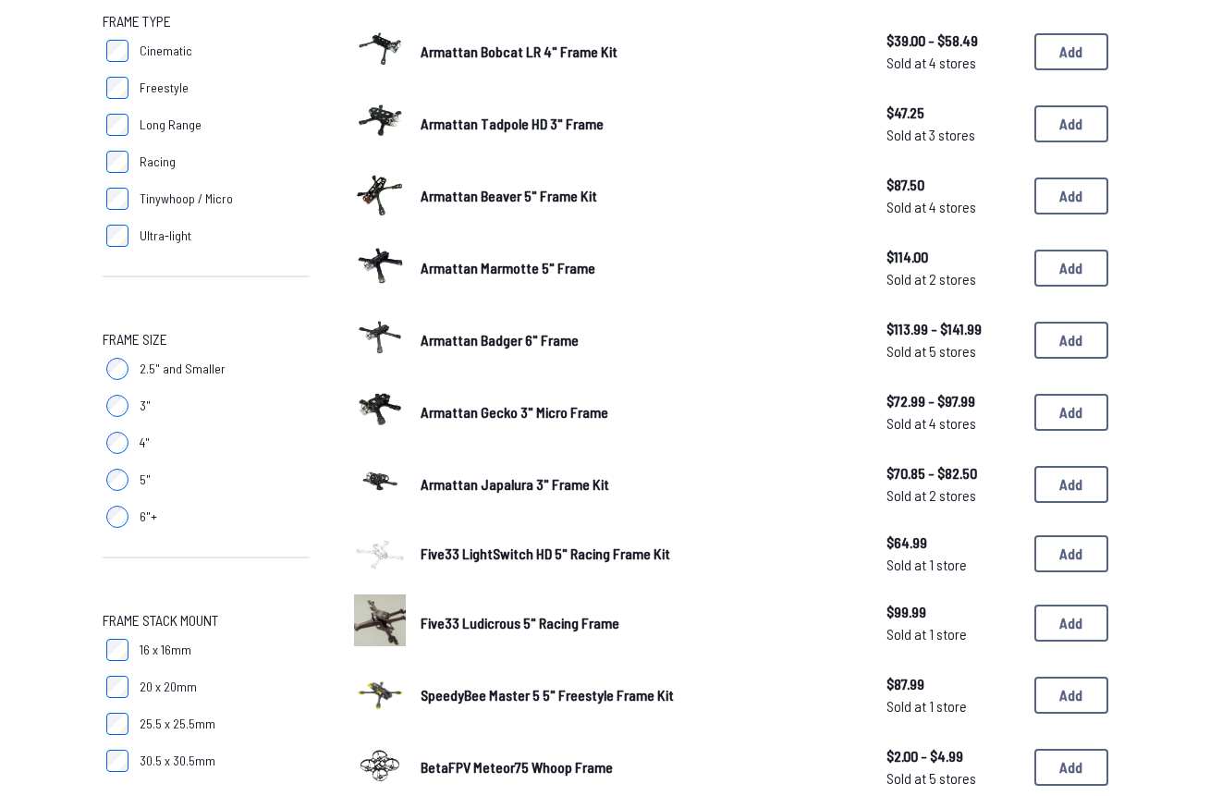
scroll to position [310, 0]
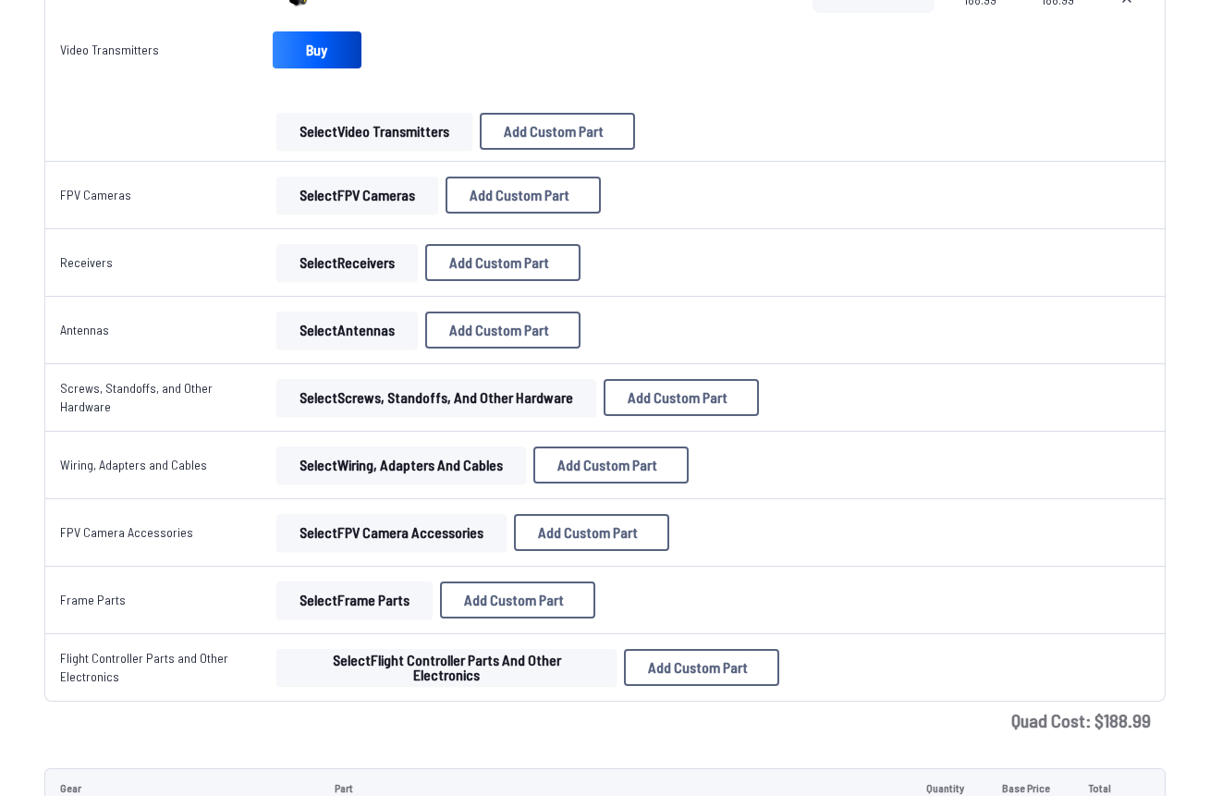
scroll to position [765, 0]
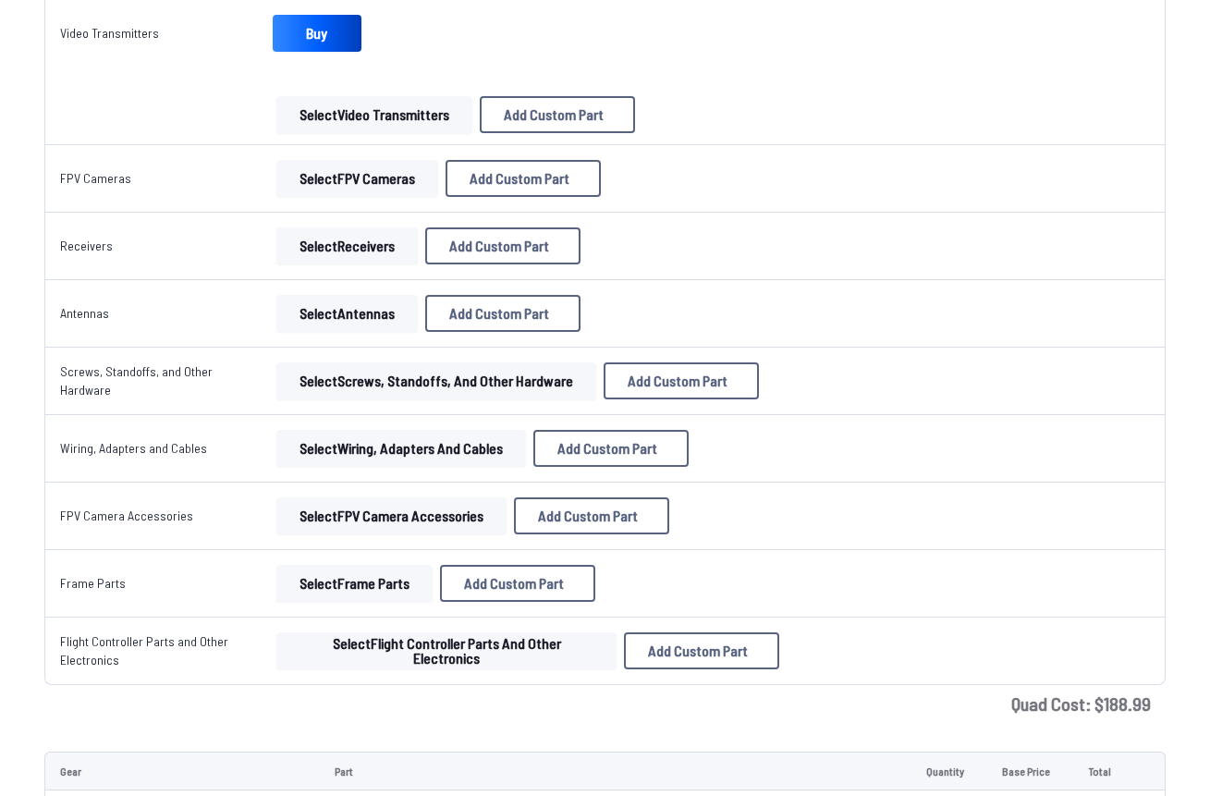
click at [421, 651] on button "Select Flight Controller Parts and Other Electronics" at bounding box center [446, 650] width 341 height 37
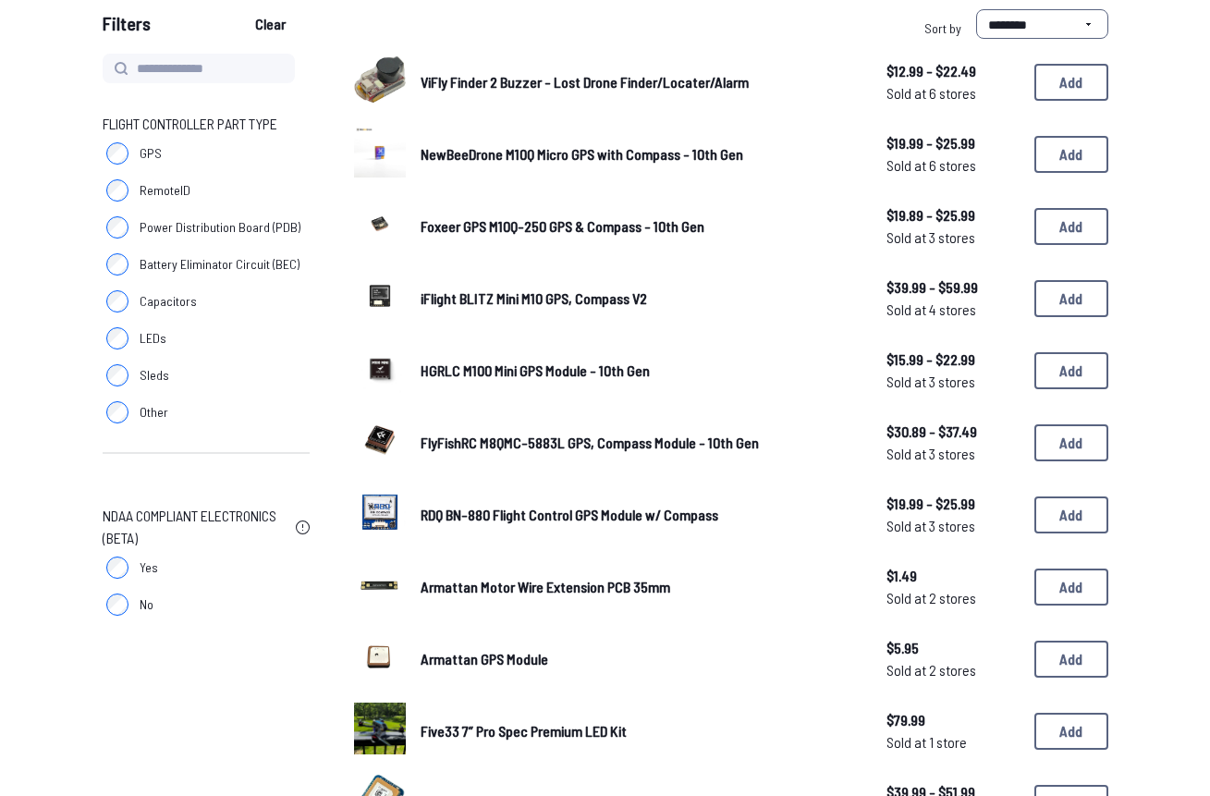
scroll to position [175, 0]
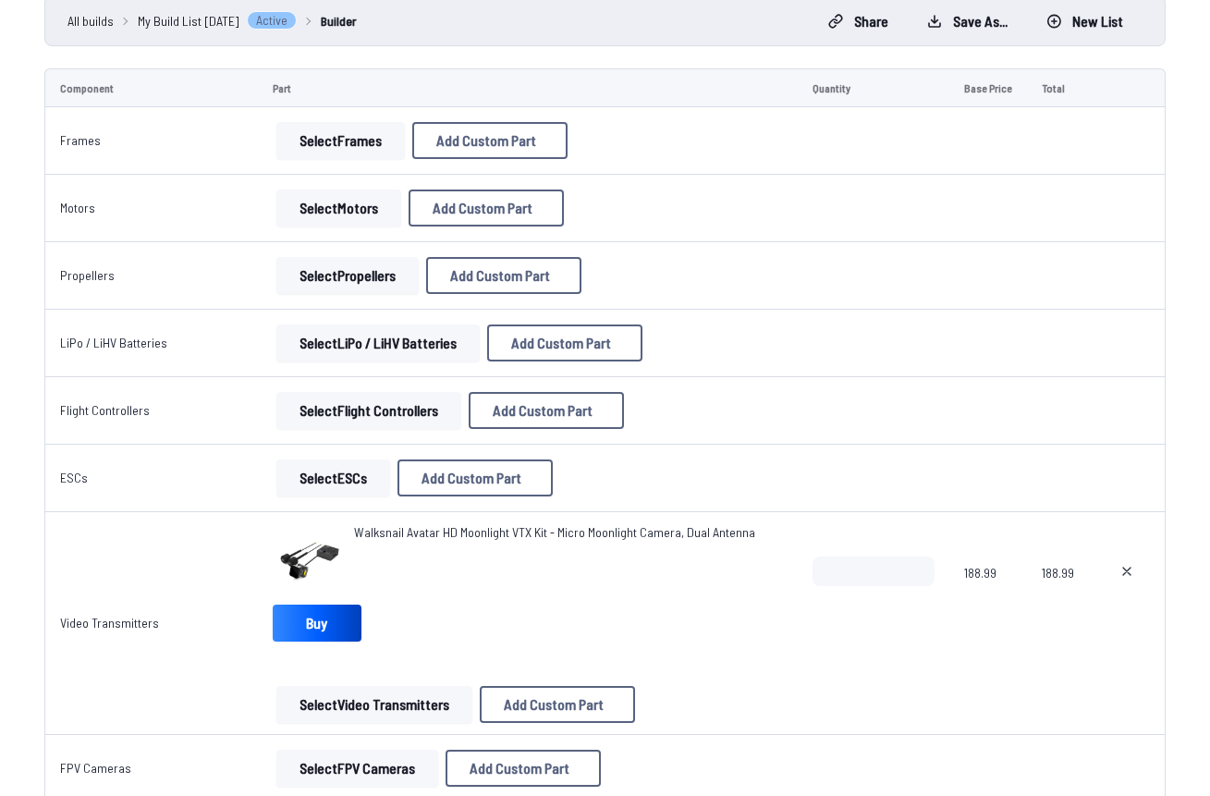
scroll to position [765, 0]
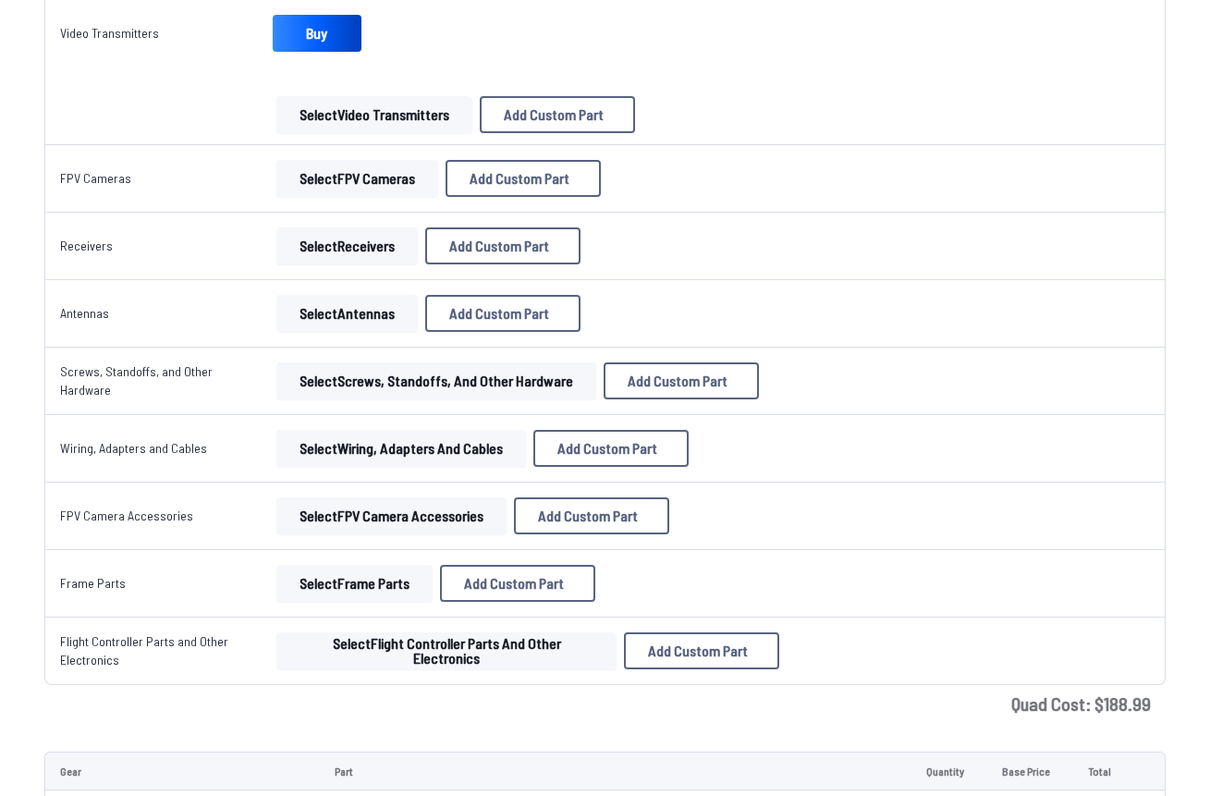
click at [377, 639] on button "Select Flight Controller Parts and Other Electronics" at bounding box center [446, 650] width 341 height 37
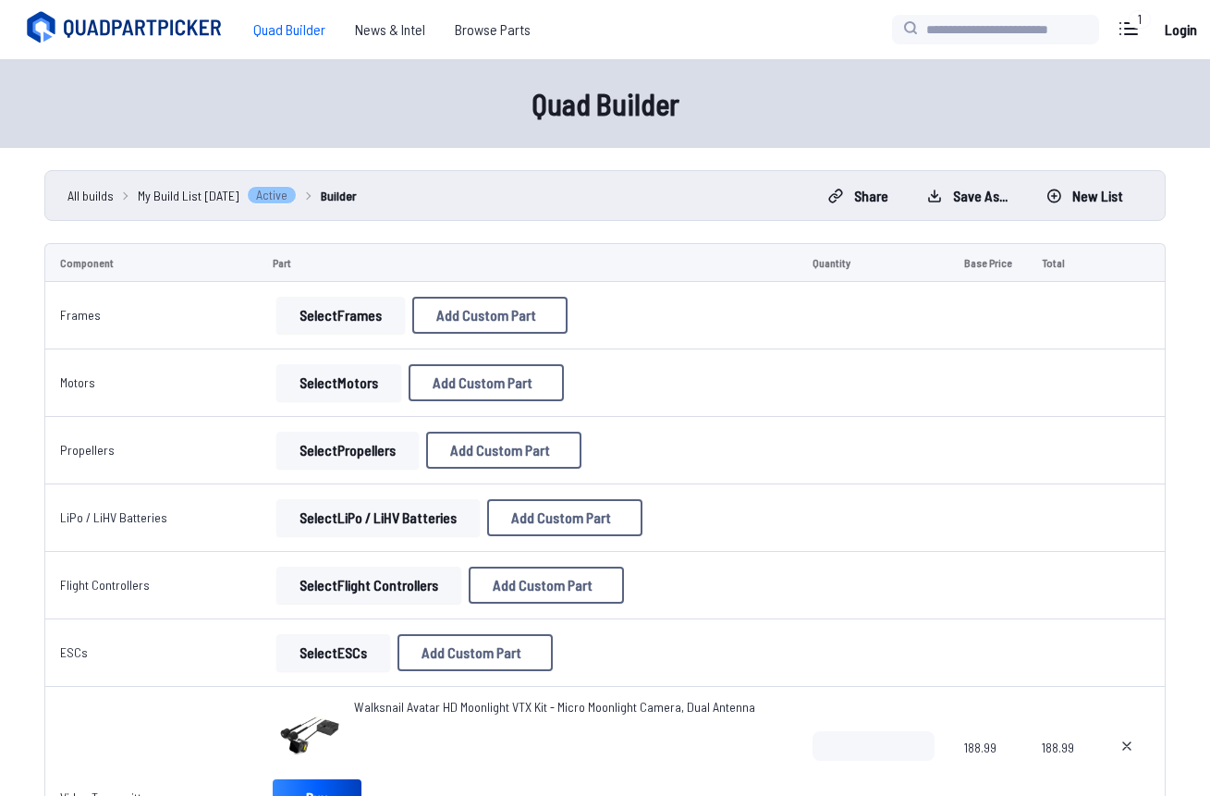
scroll to position [765, 0]
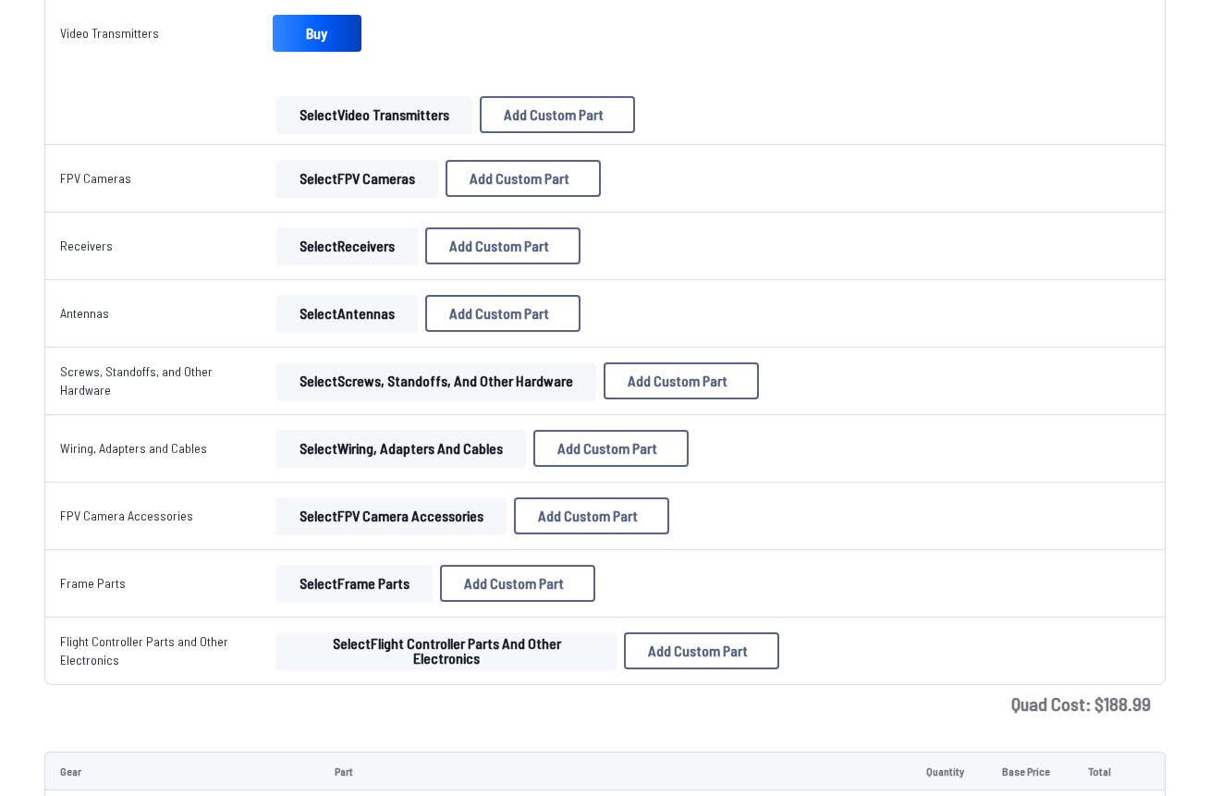
click at [369, 595] on button "Select Frame Parts" at bounding box center [354, 583] width 156 height 37
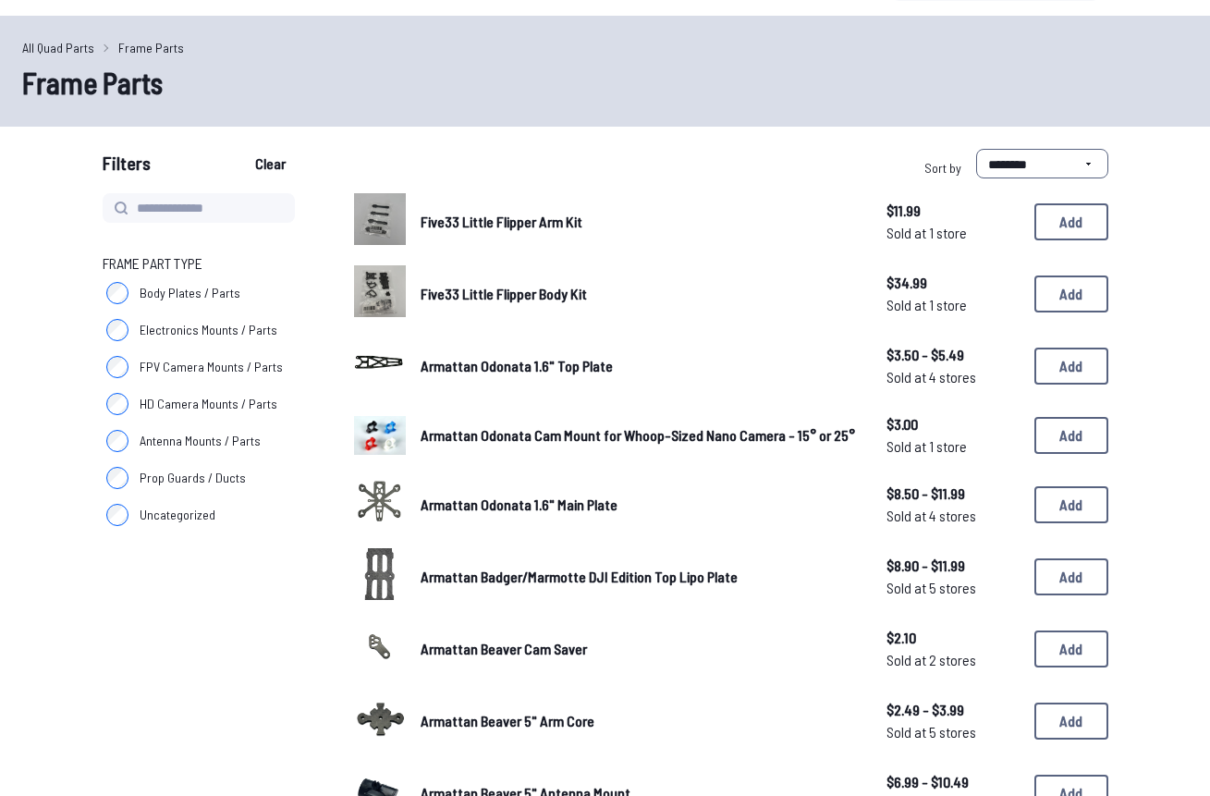
scroll to position [48, 0]
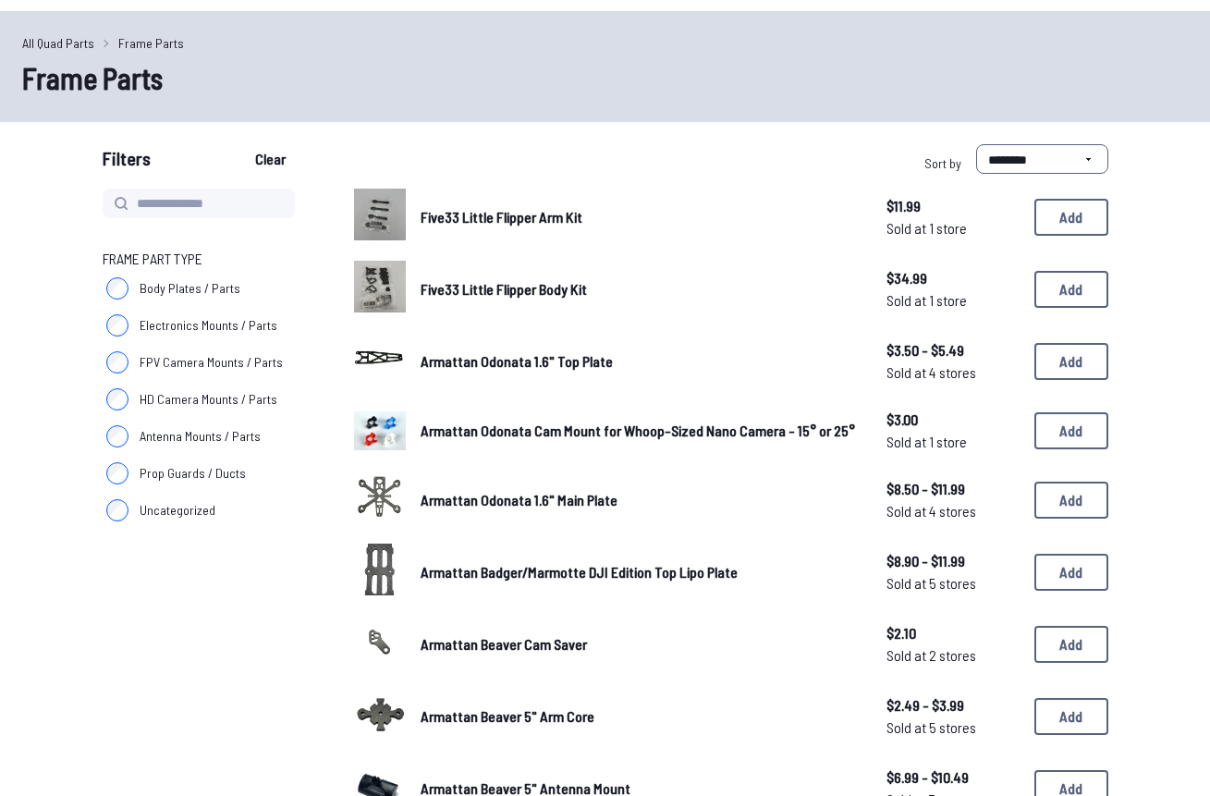
click at [479, 220] on span "Five33 Little Flipper Arm Kit" at bounding box center [502, 217] width 162 height 18
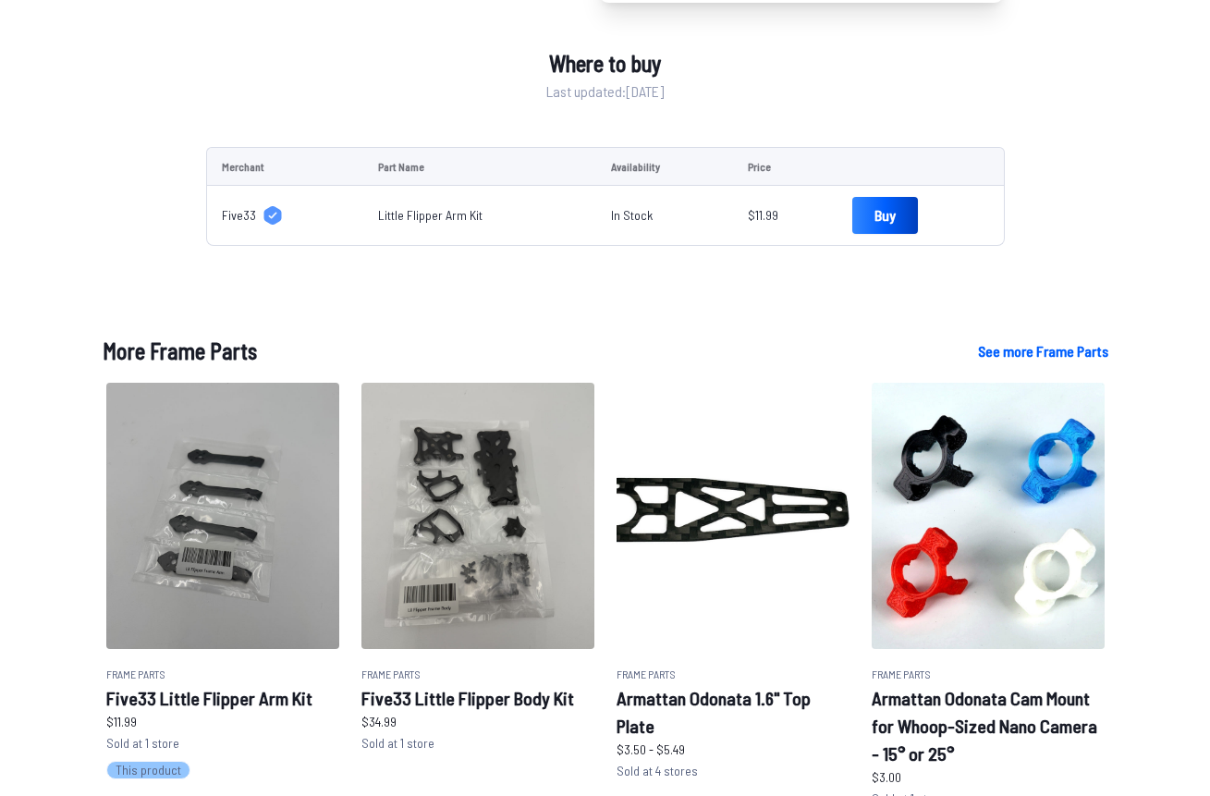
scroll to position [552, 0]
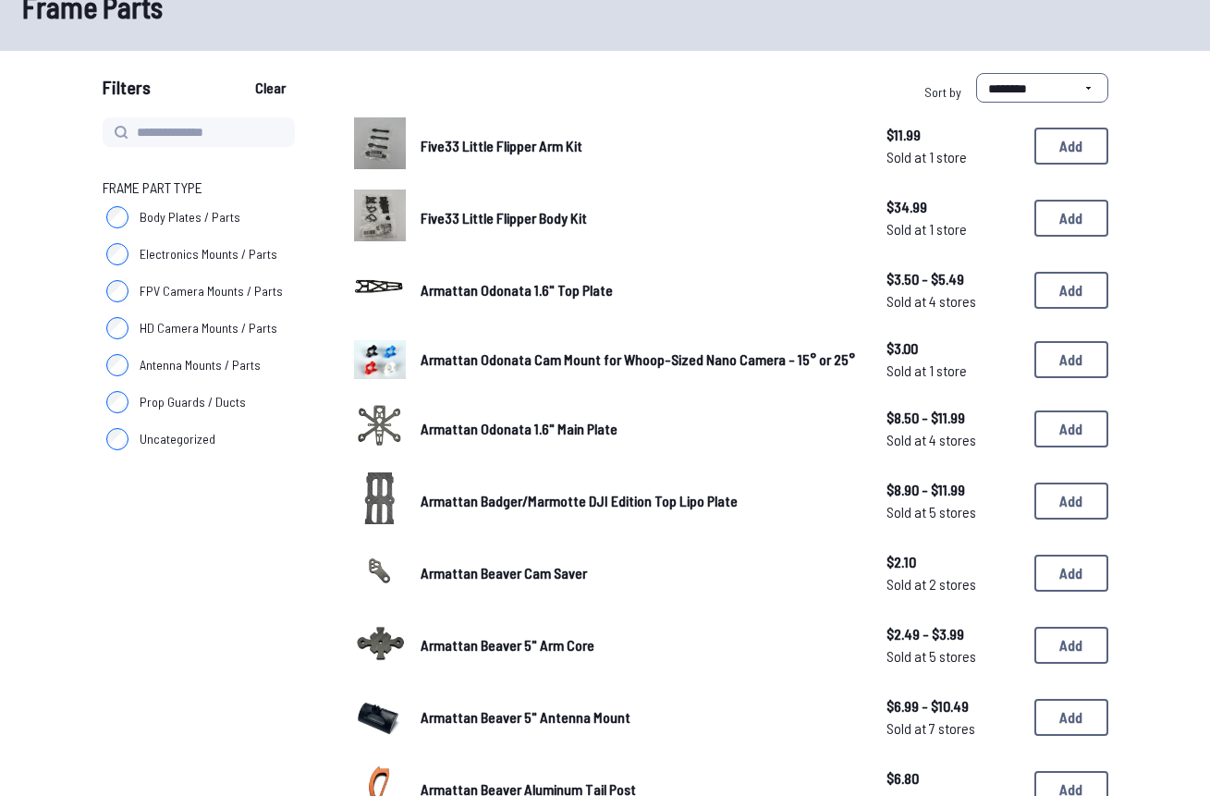
scroll to position [121, 0]
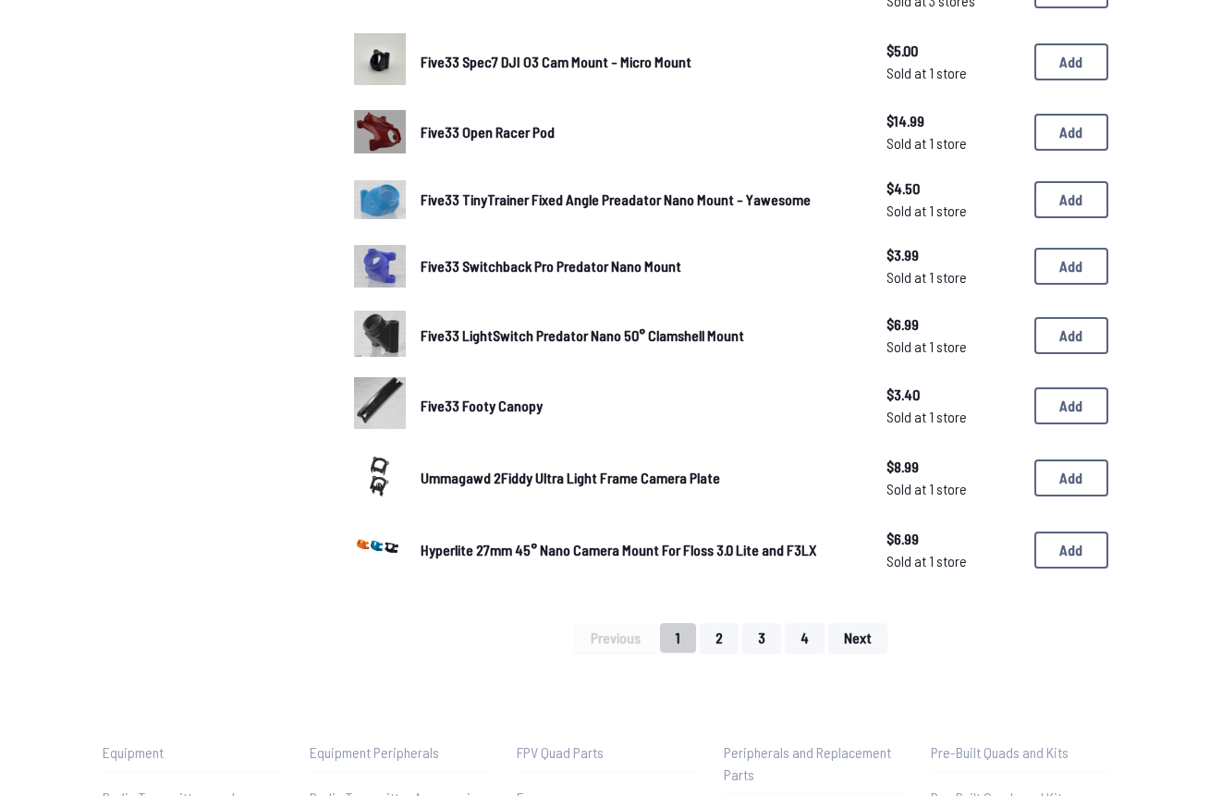
scroll to position [1113, 0]
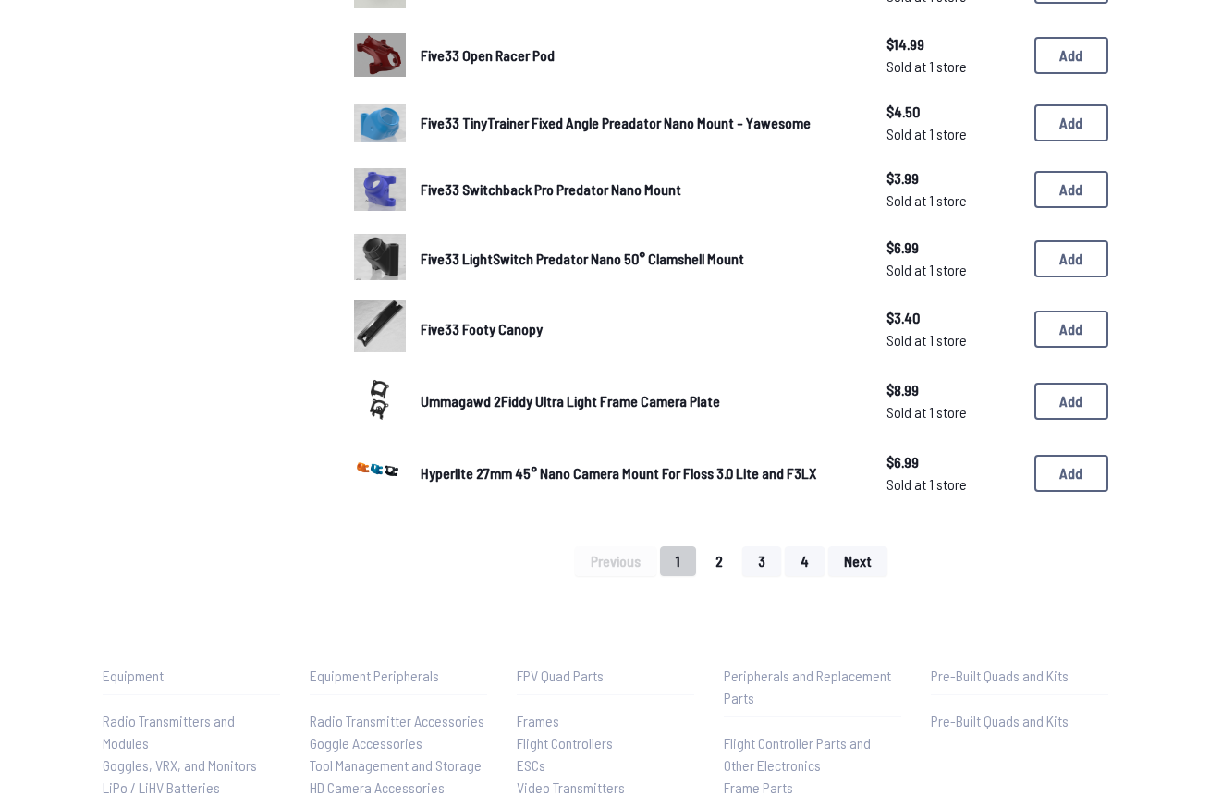
click at [714, 546] on button "2" at bounding box center [719, 561] width 39 height 30
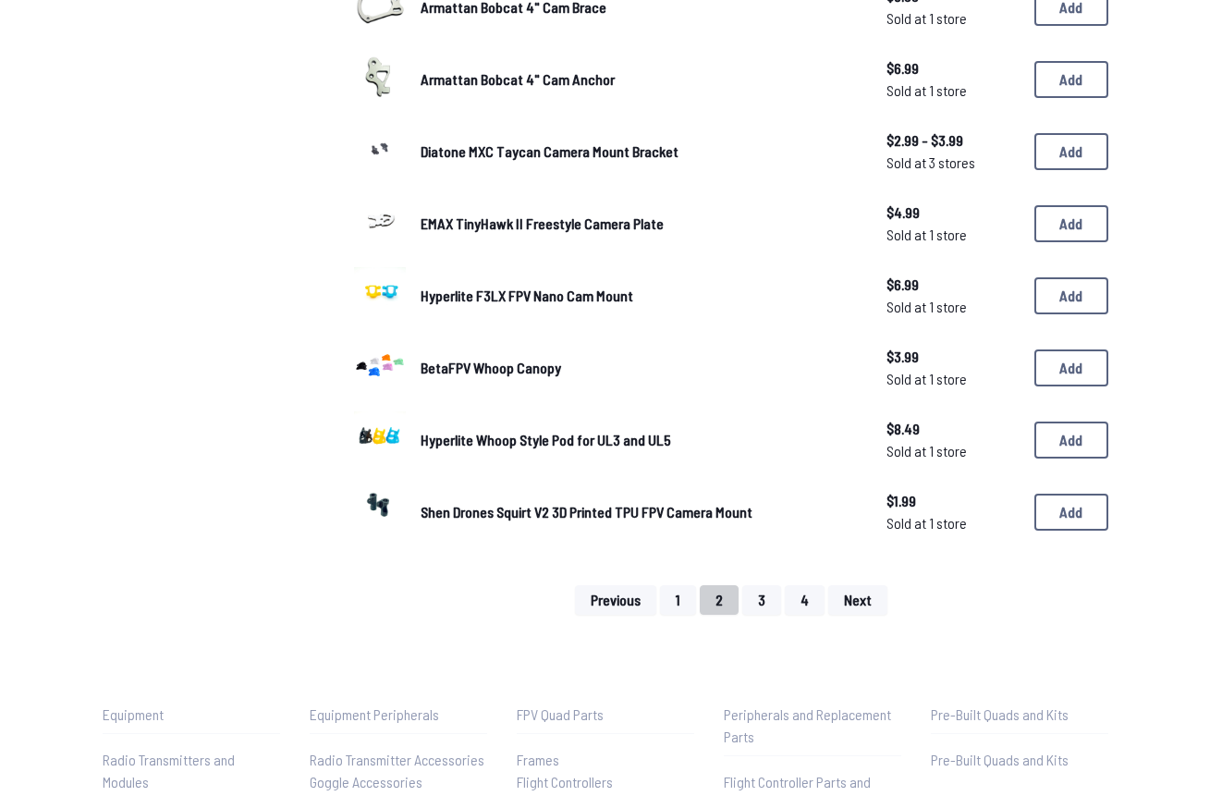
scroll to position [1297, 0]
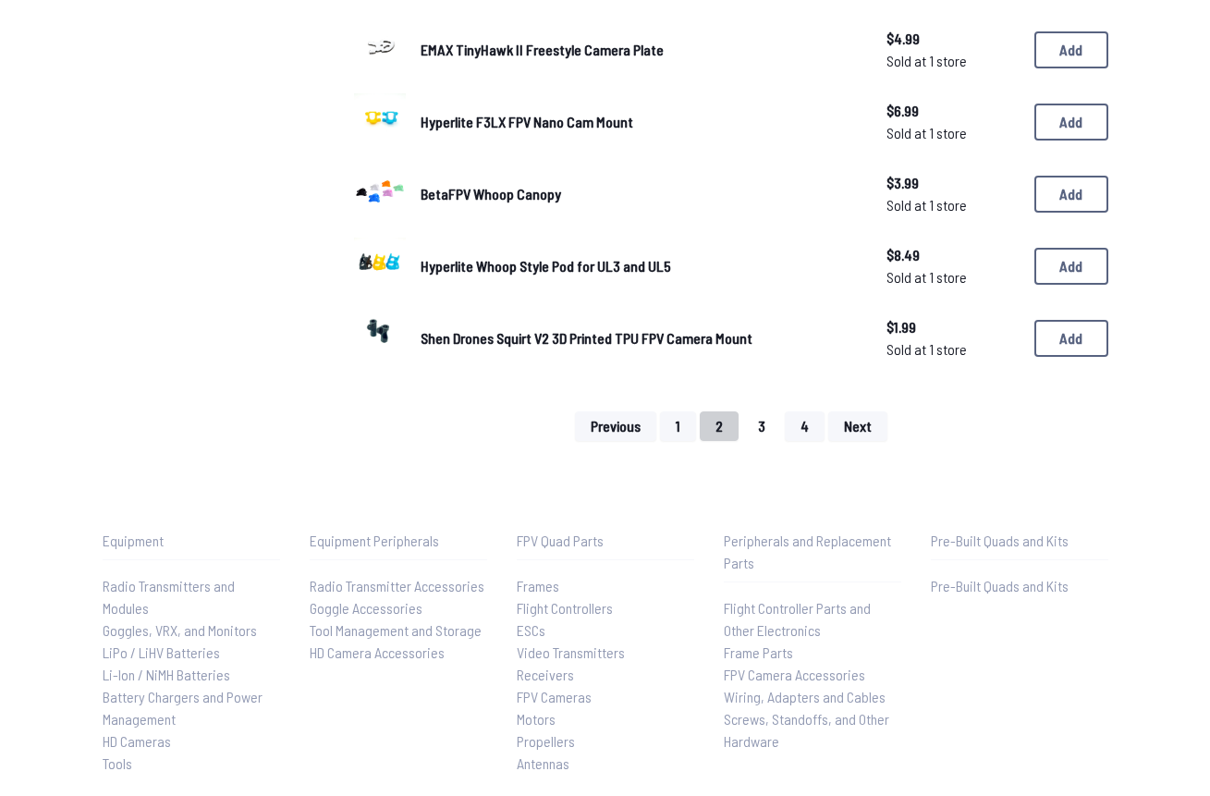
click at [766, 411] on button "3" at bounding box center [761, 426] width 39 height 30
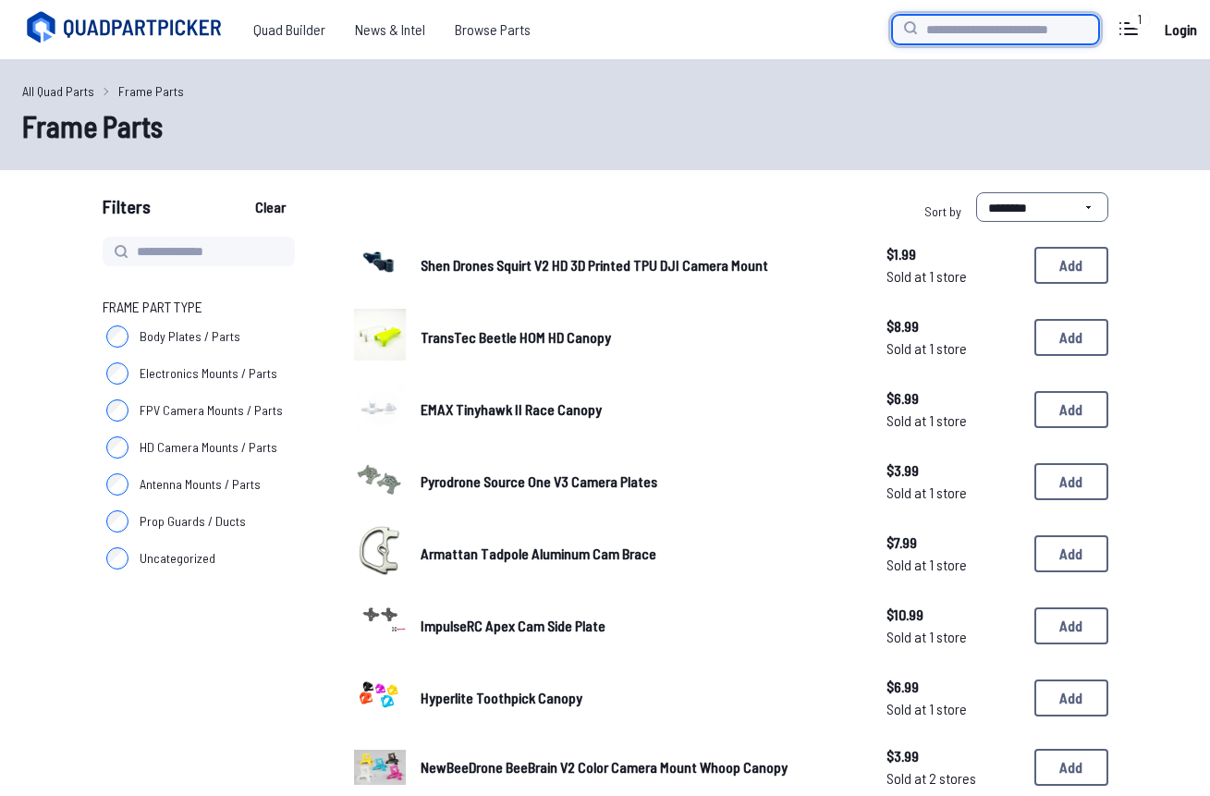
click at [998, 37] on input "search" at bounding box center [995, 30] width 207 height 30
type input "******"
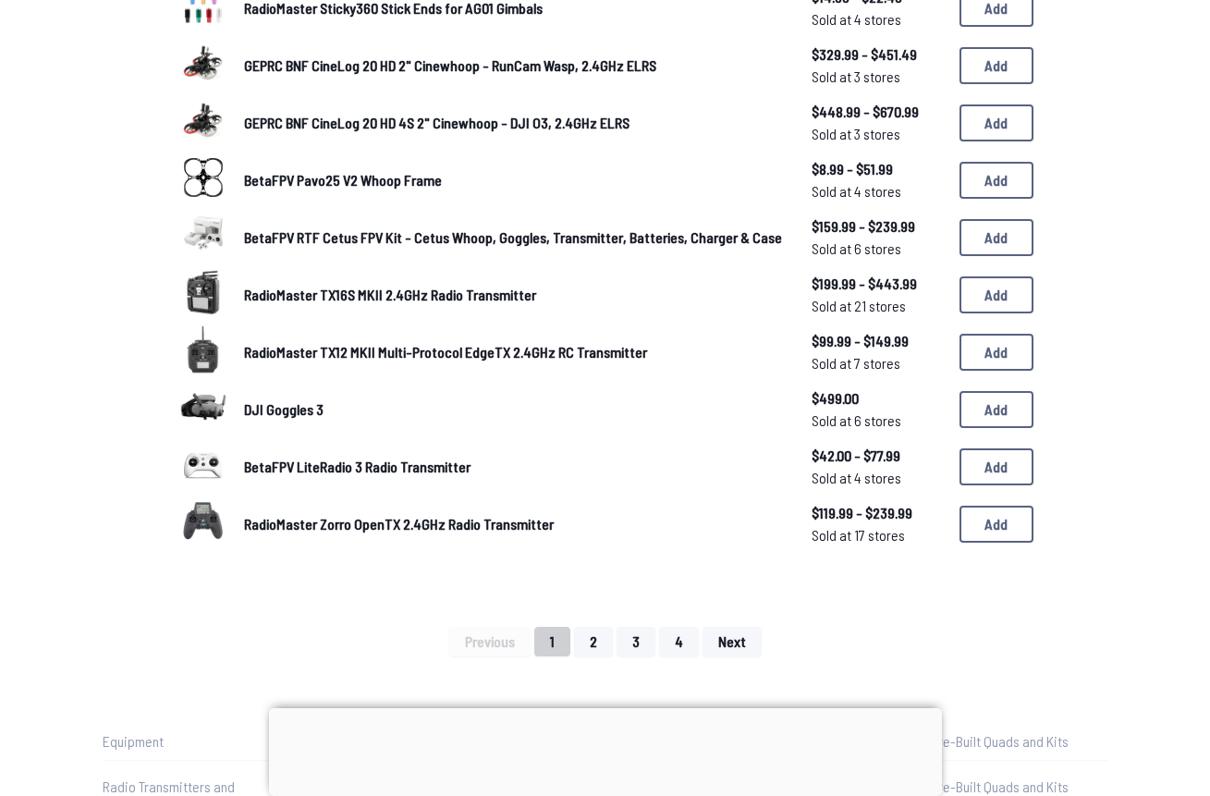
scroll to position [934, 0]
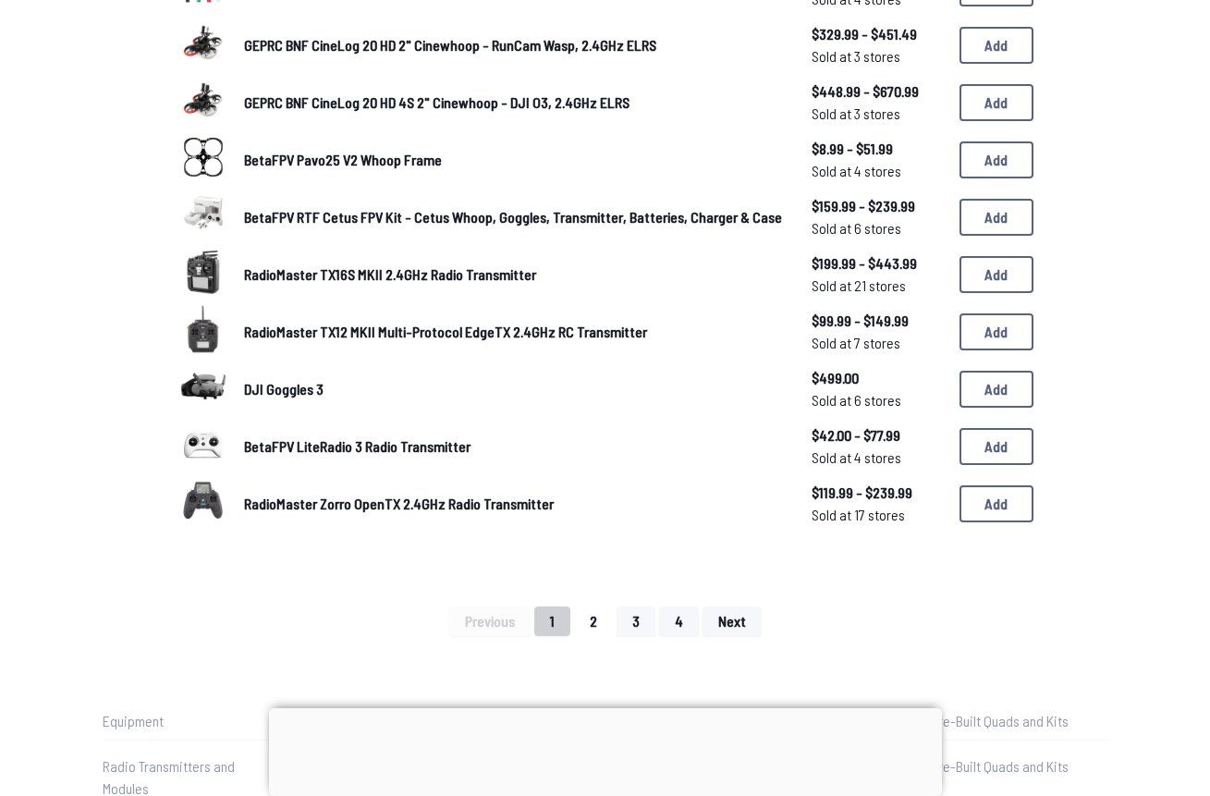
click at [593, 608] on button "2" at bounding box center [593, 622] width 39 height 30
